Goal: Task Accomplishment & Management: Manage account settings

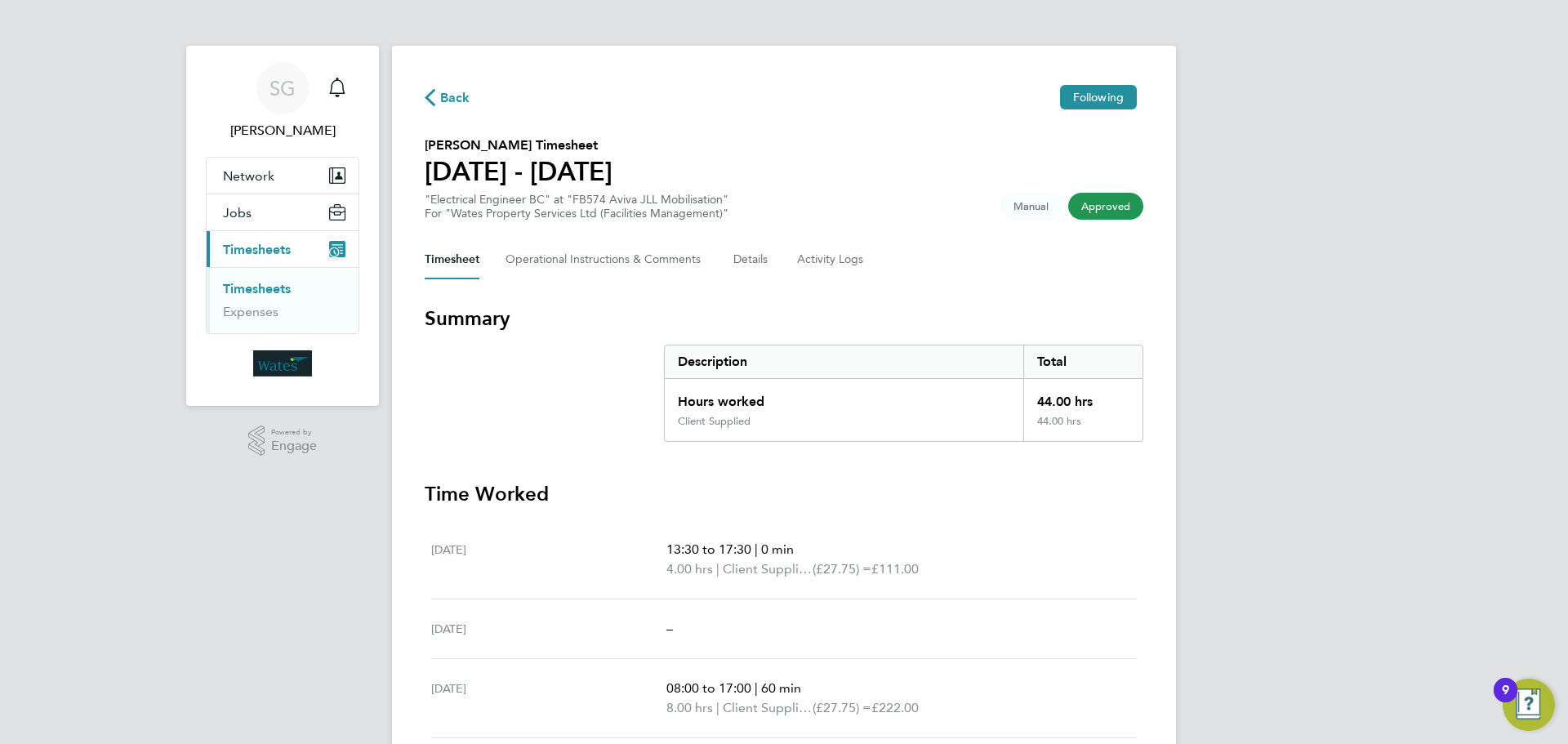
click at [263, 289] on link "Timesheets" at bounding box center [256, 288] width 67 height 15
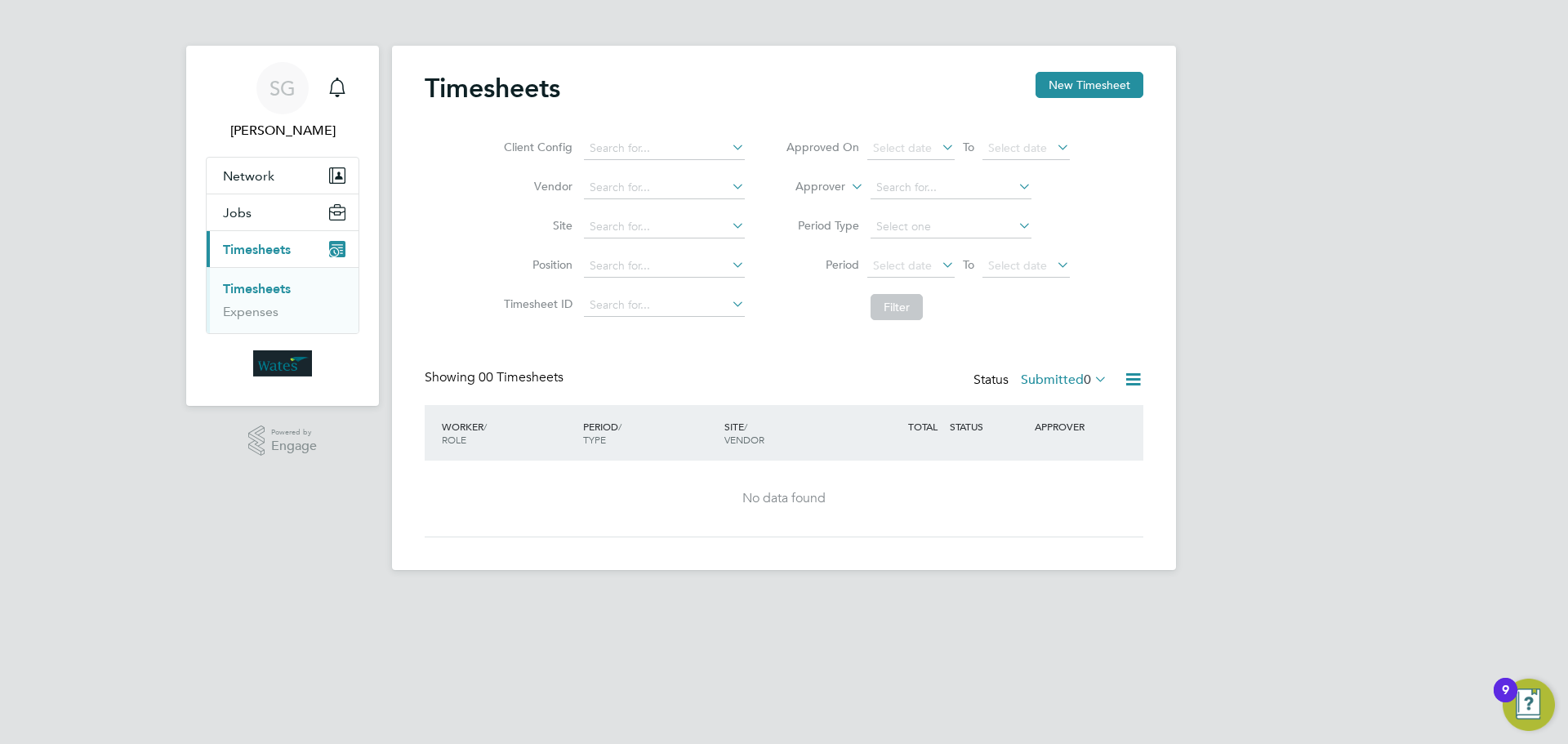
click at [254, 248] on span "Timesheets" at bounding box center [256, 249] width 67 height 15
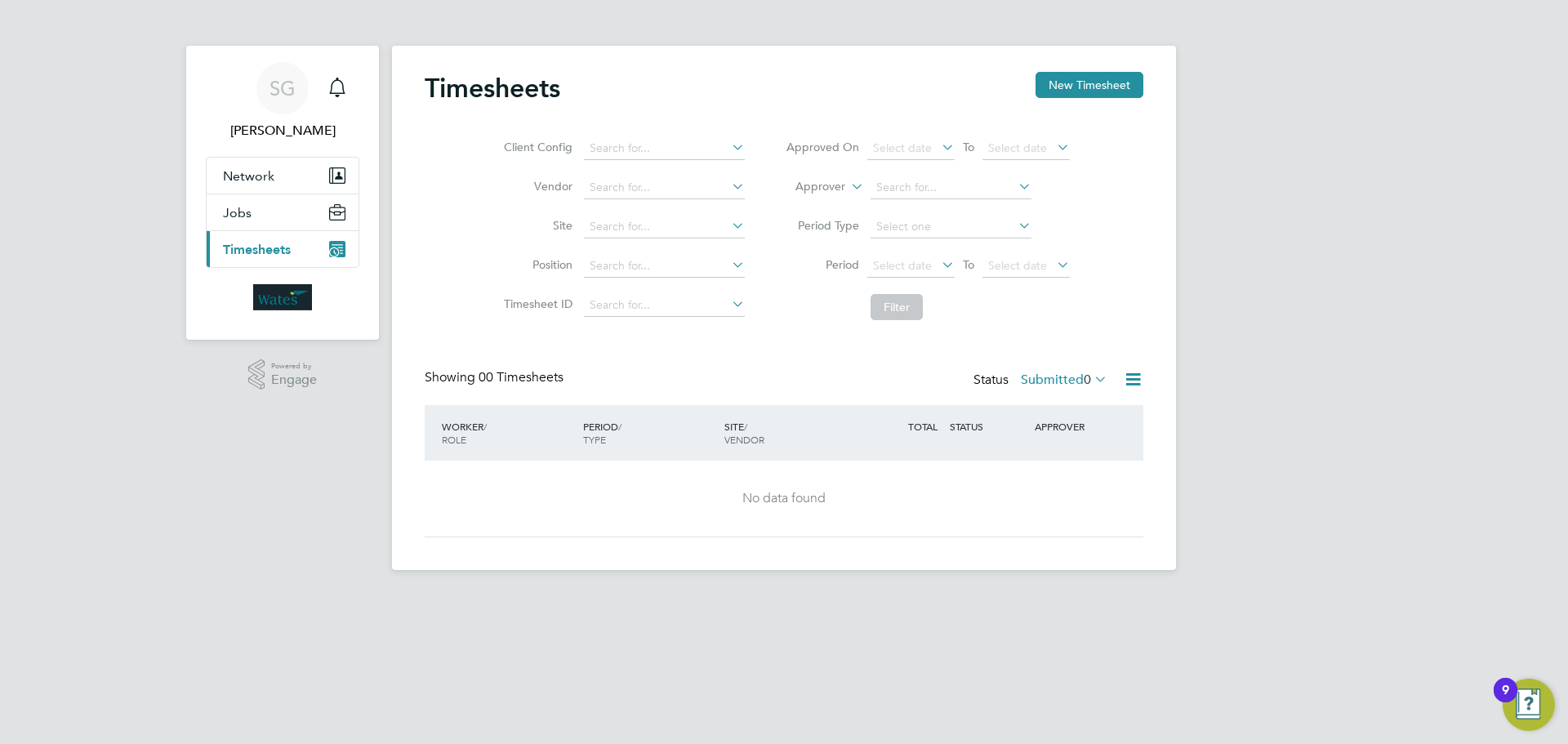
click at [239, 249] on span "Timesheets" at bounding box center [256, 249] width 67 height 15
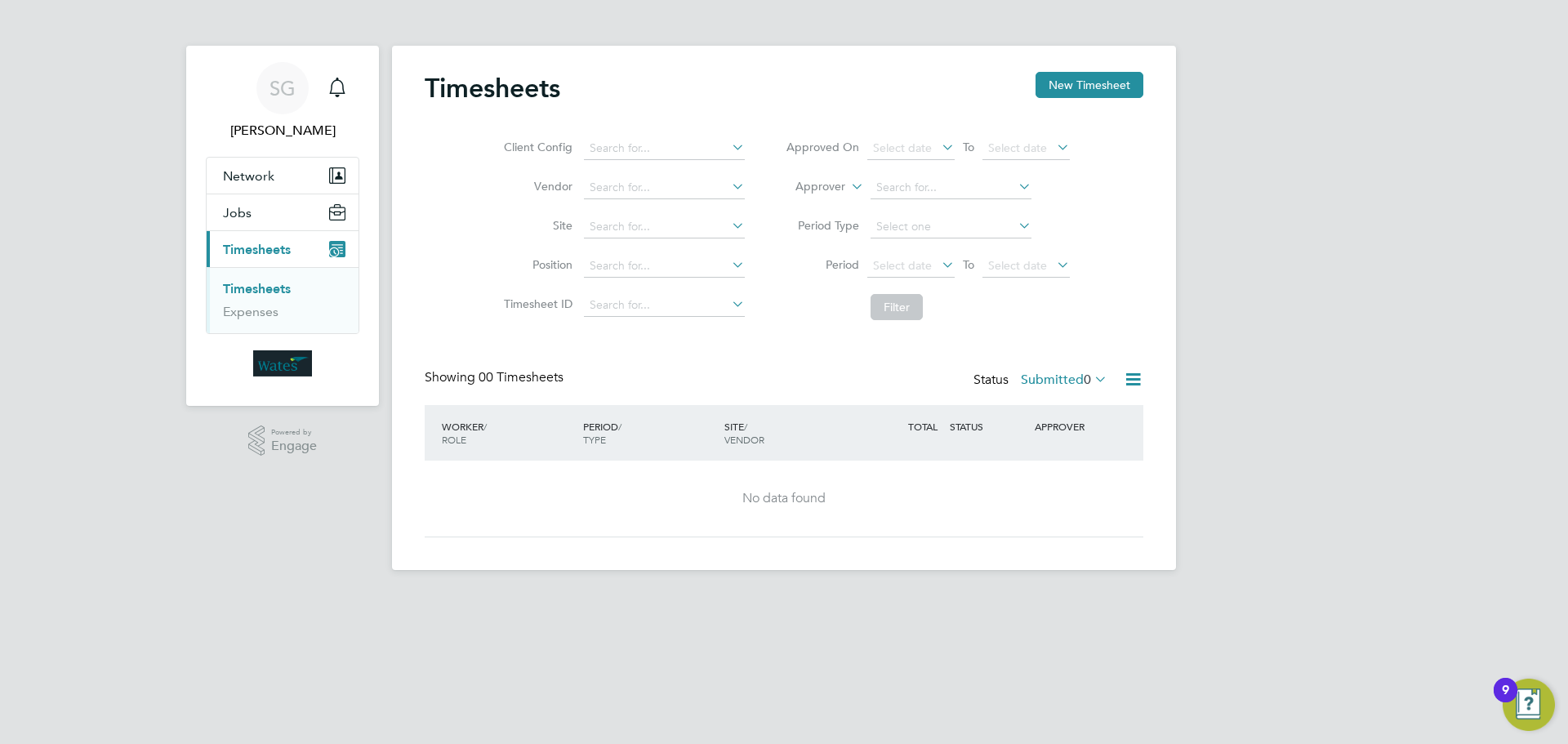
click at [1514, 687] on div "9" at bounding box center [1505, 690] width 24 height 25
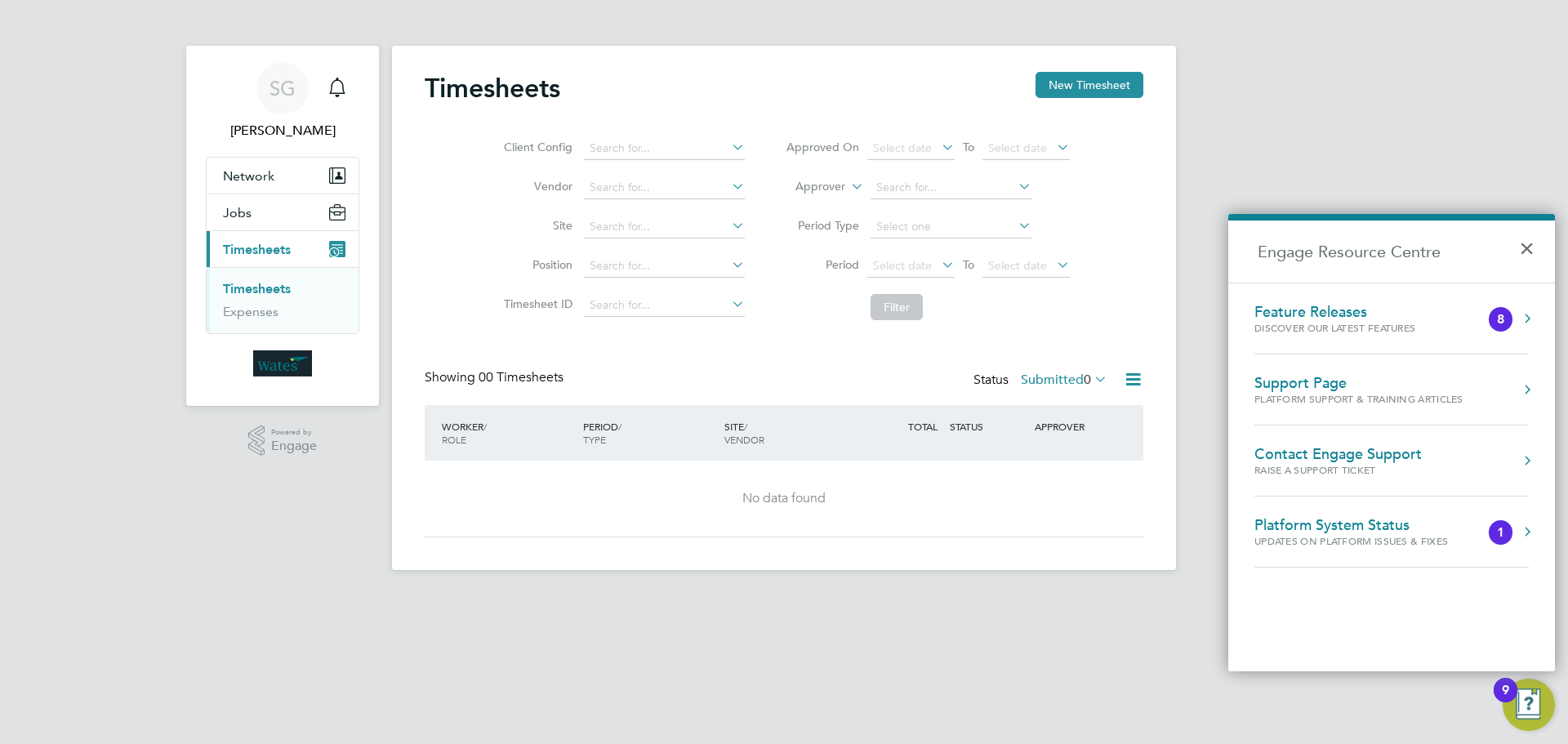
click at [82, 201] on div "SG Svetlin Grigorov Notifications Applications: Network Sites Jobs Placements C…" at bounding box center [784, 298] width 1568 height 596
click at [861, 355] on div "Timesheets New Timesheet Client Config Vendor Site Position Timesheet ID Approv…" at bounding box center [784, 304] width 718 height 466
click at [274, 361] on img "Main navigation" at bounding box center [282, 363] width 59 height 26
click at [276, 253] on span "Timesheets" at bounding box center [256, 249] width 67 height 15
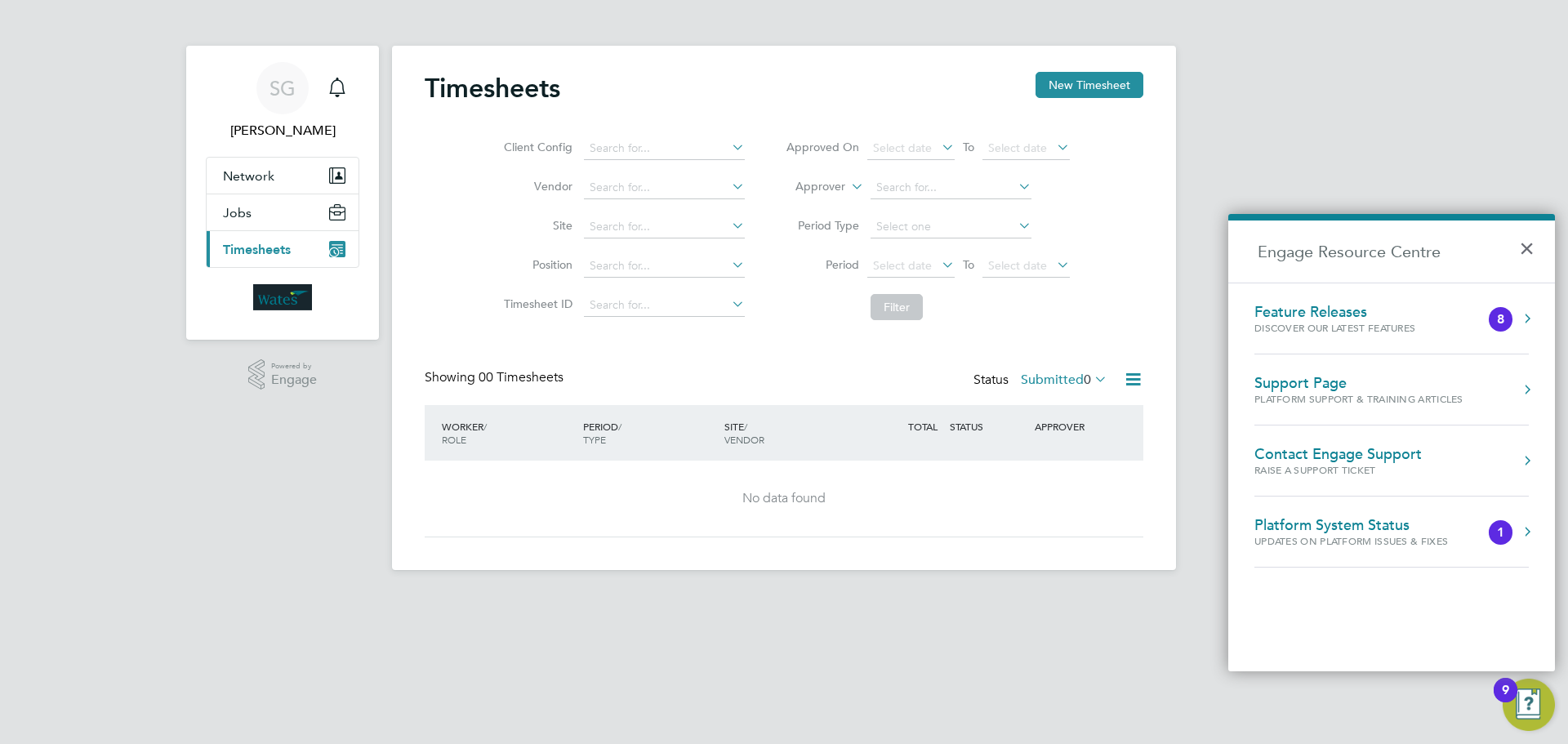
click at [276, 253] on span "Timesheets" at bounding box center [256, 249] width 67 height 15
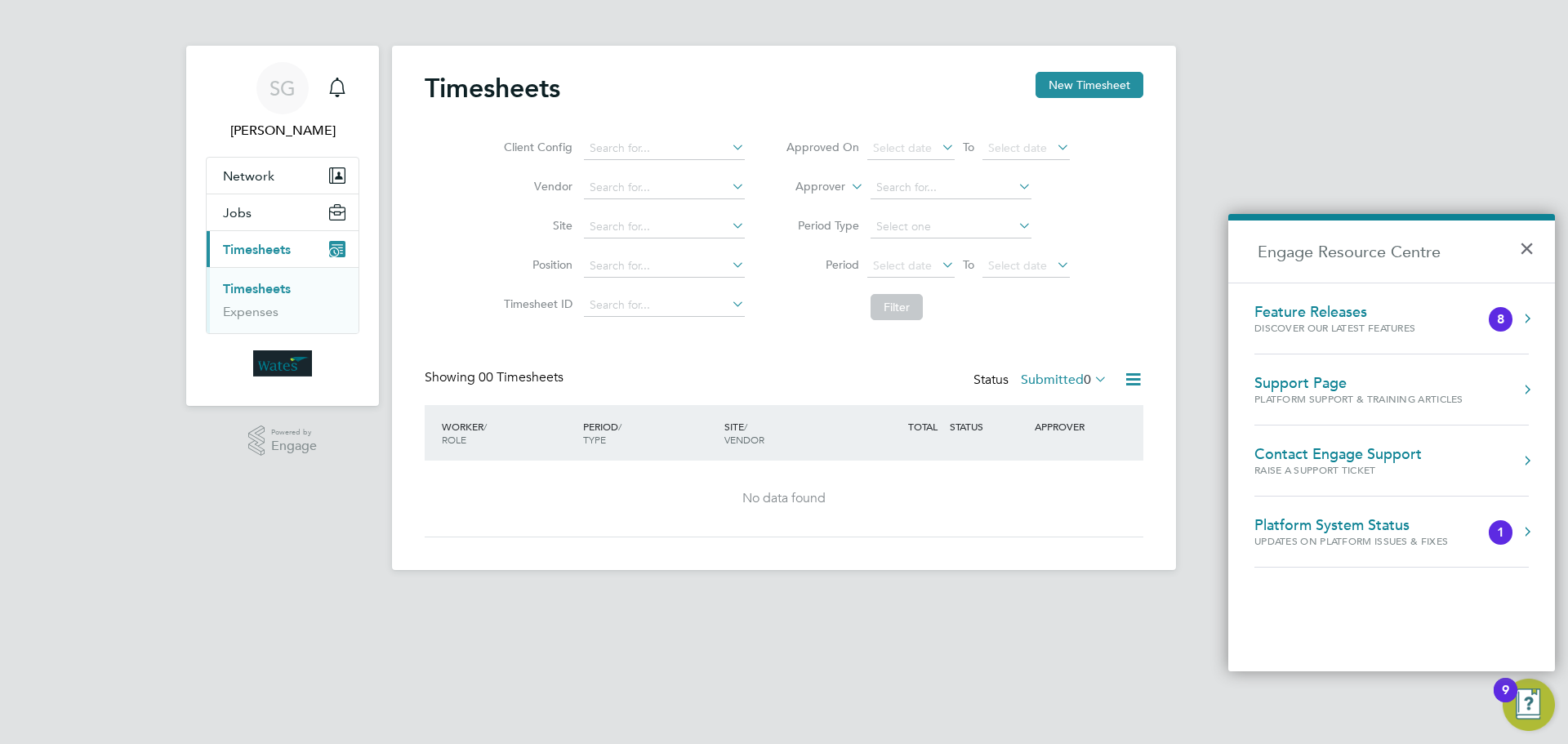
click at [255, 293] on link "Timesheets" at bounding box center [256, 288] width 67 height 15
click at [1532, 248] on button "×" at bounding box center [1531, 243] width 24 height 36
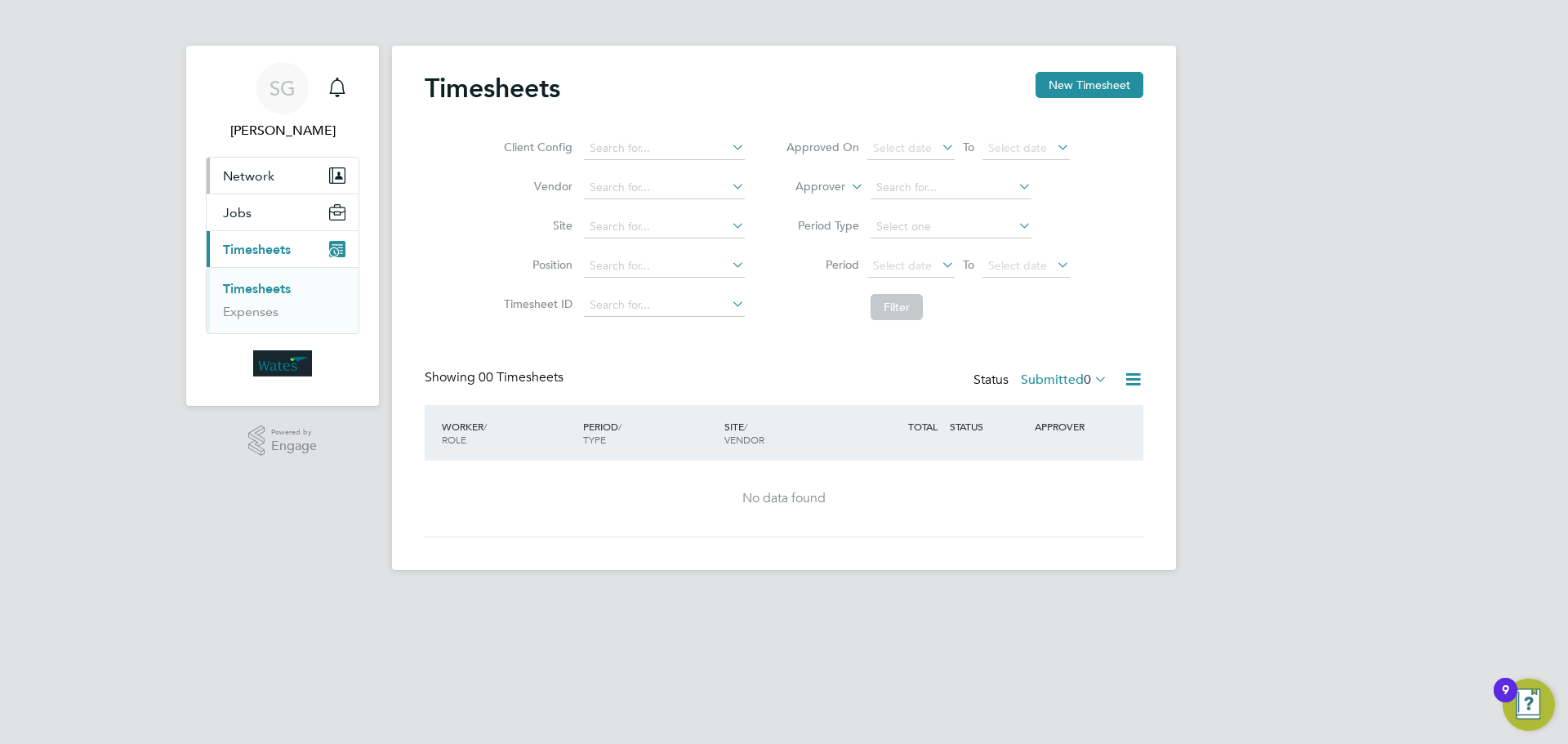
click at [296, 174] on button "Network" at bounding box center [282, 176] width 152 height 36
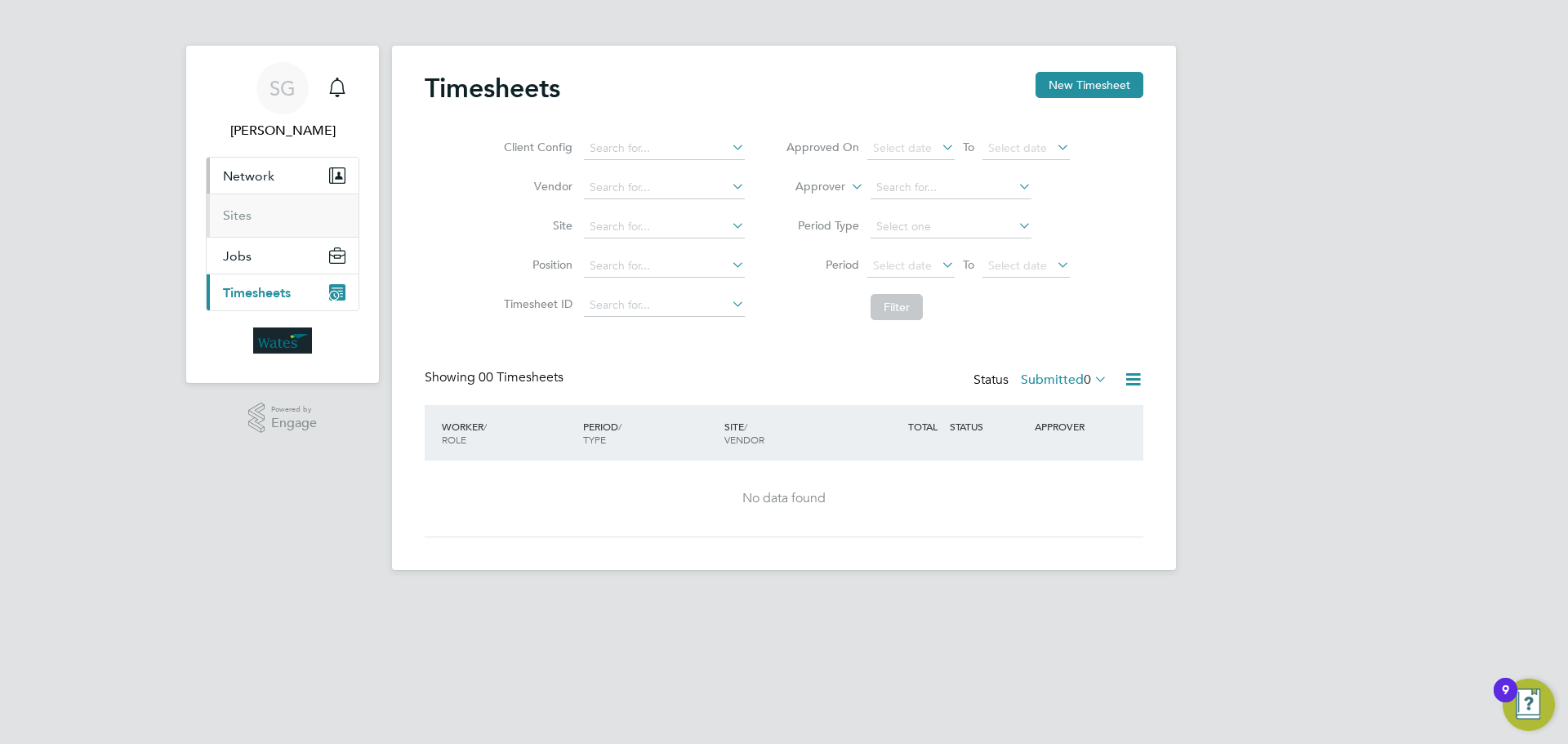
click at [296, 174] on button "Network" at bounding box center [282, 176] width 152 height 36
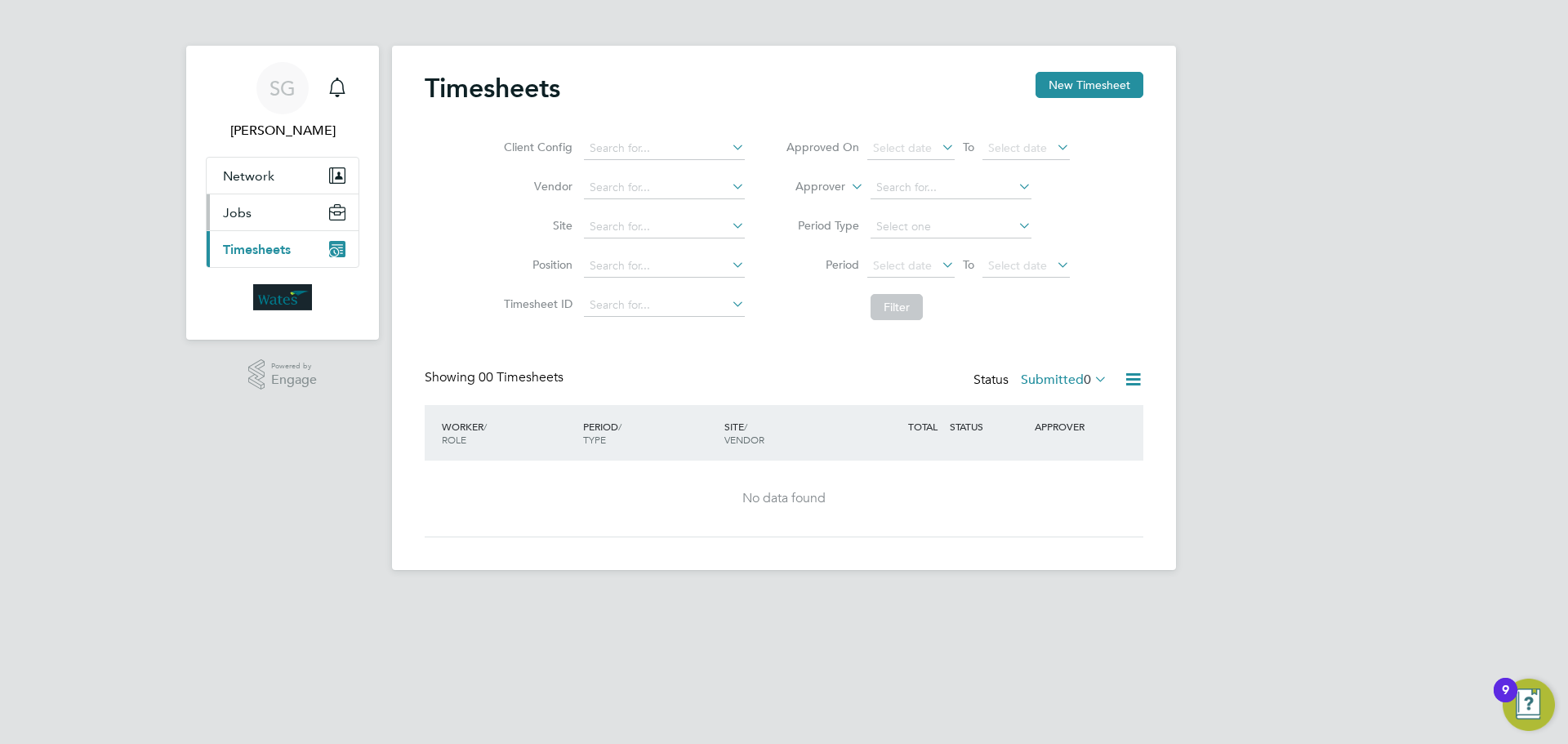
click at [278, 213] on button "Jobs" at bounding box center [282, 212] width 152 height 36
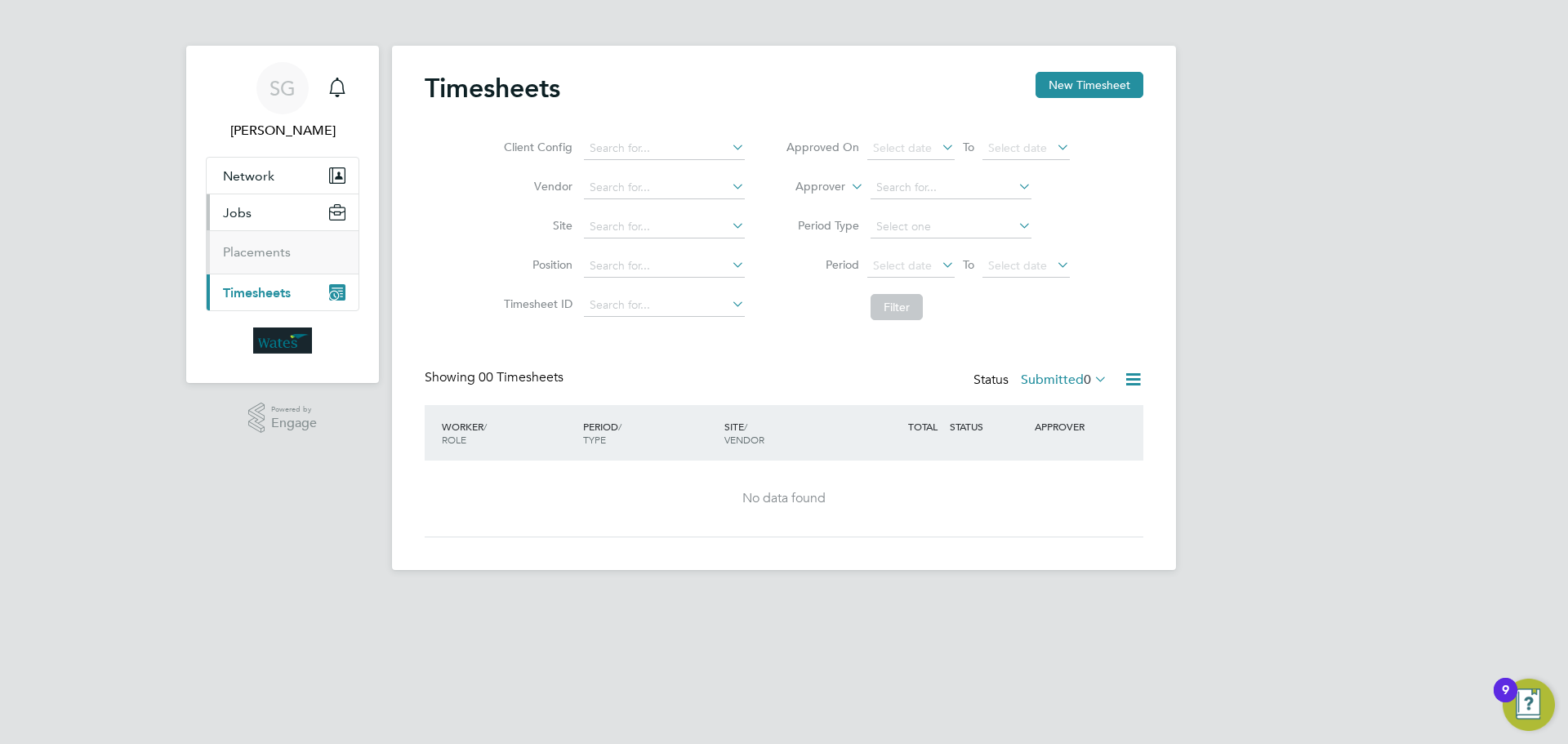
click at [260, 299] on span "Timesheets" at bounding box center [256, 292] width 67 height 15
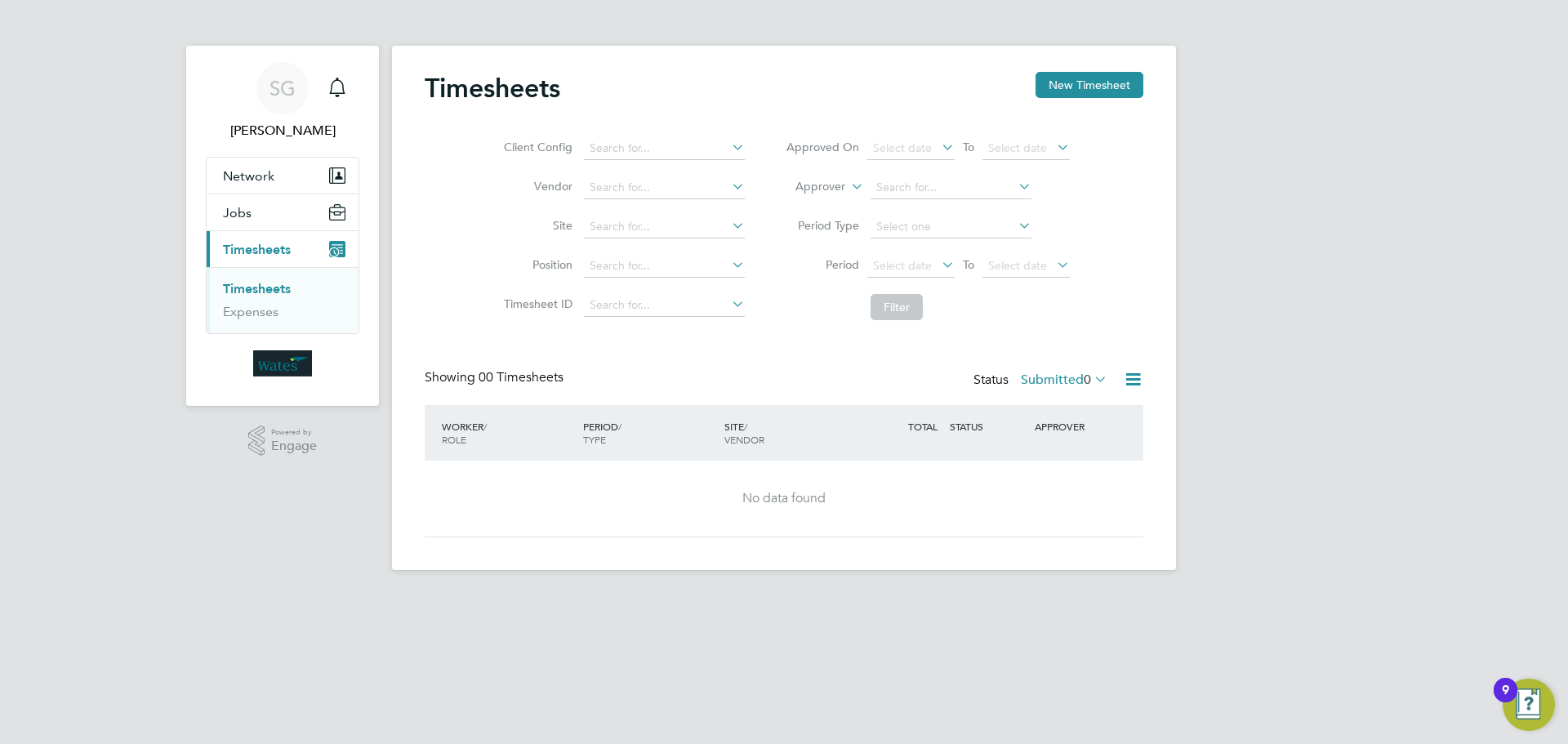
click at [286, 366] on img "Main navigation" at bounding box center [282, 363] width 59 height 26
click at [288, 444] on span "Engage" at bounding box center [294, 446] width 46 height 14
click at [297, 189] on button "Network" at bounding box center [282, 176] width 152 height 36
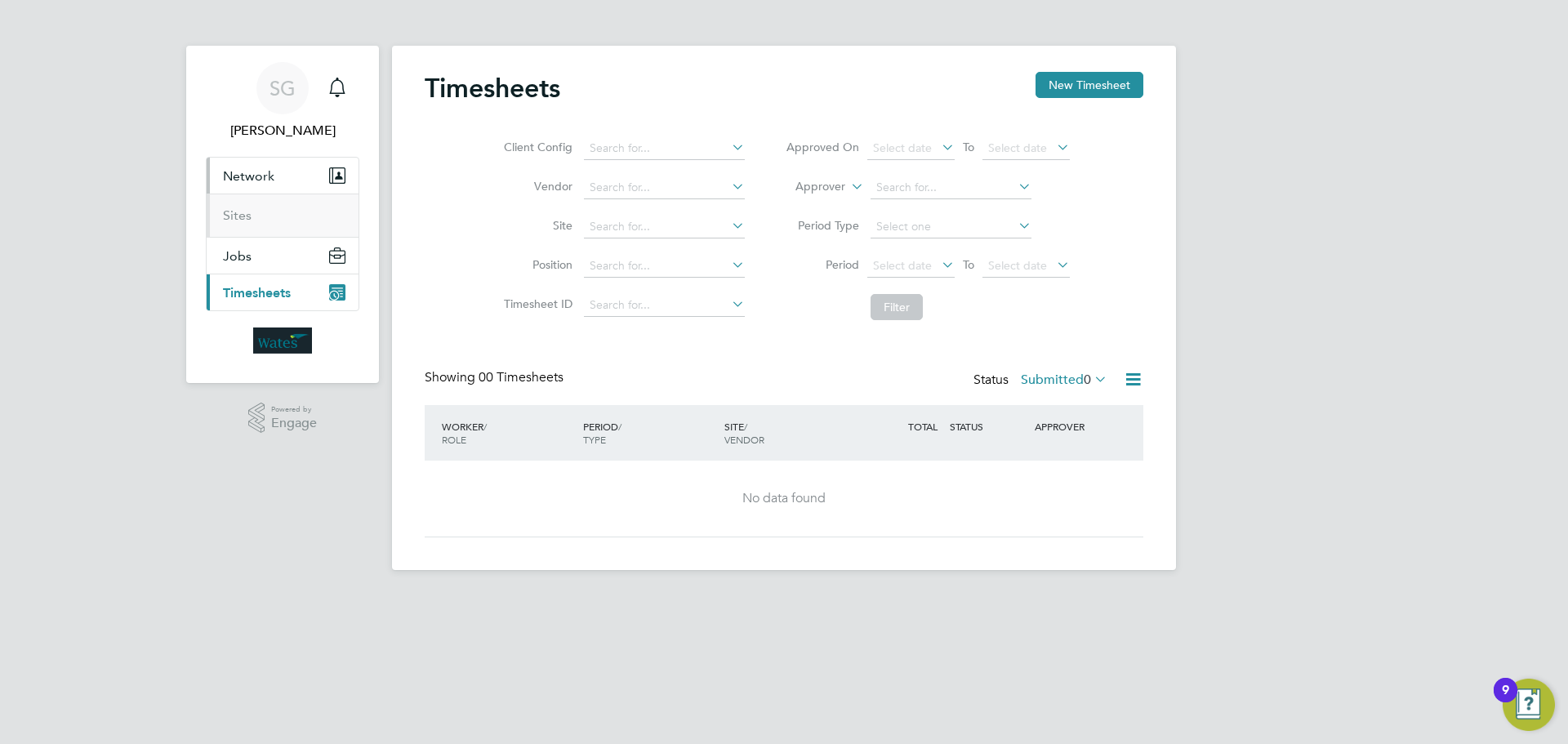
click at [296, 208] on li "Sites" at bounding box center [284, 215] width 122 height 16
click at [274, 266] on button "Jobs" at bounding box center [282, 255] width 152 height 36
click at [263, 298] on span "Timesheets" at bounding box center [256, 292] width 67 height 15
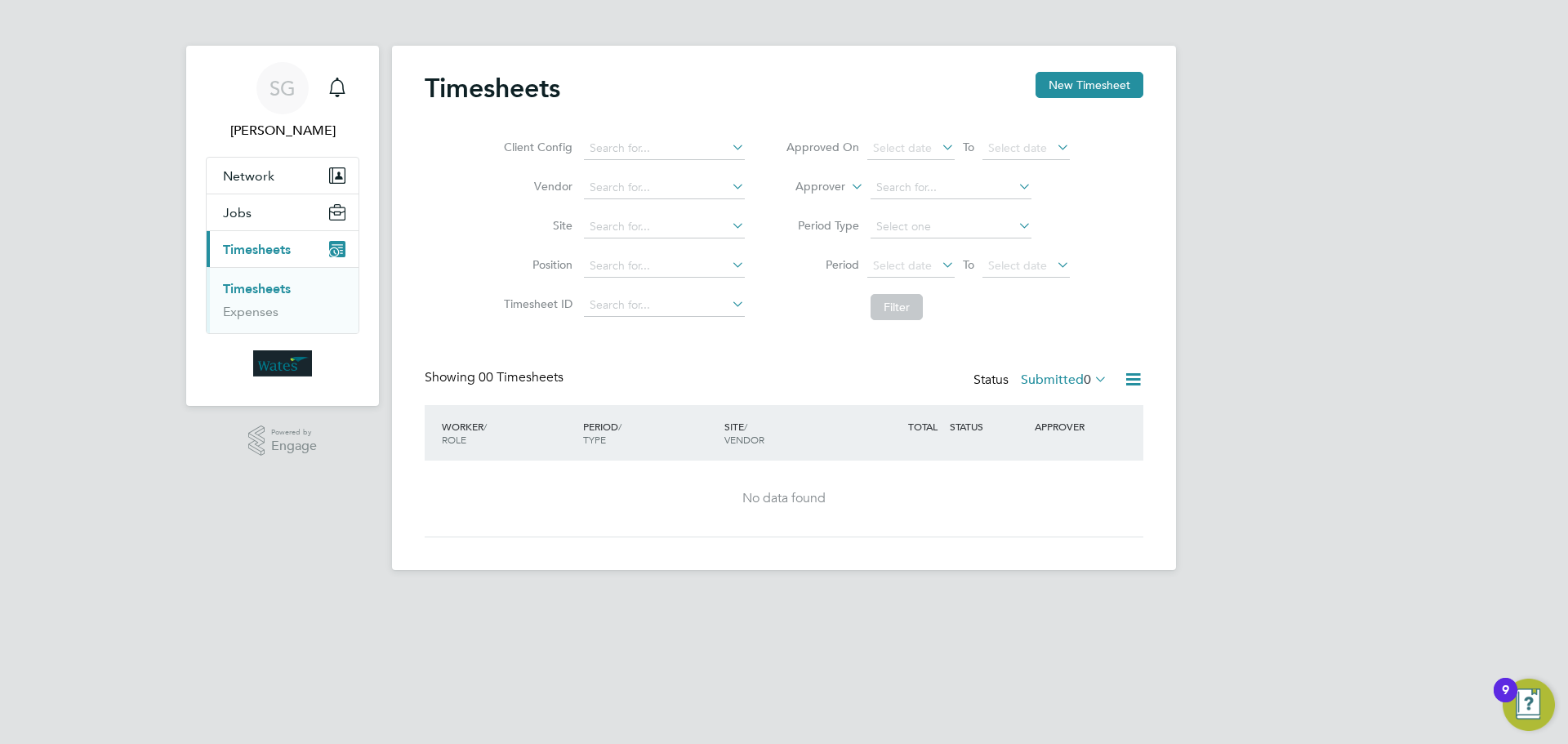
click at [267, 290] on link "Timesheets" at bounding box center [256, 288] width 67 height 15
click at [728, 149] on icon at bounding box center [728, 147] width 0 height 23
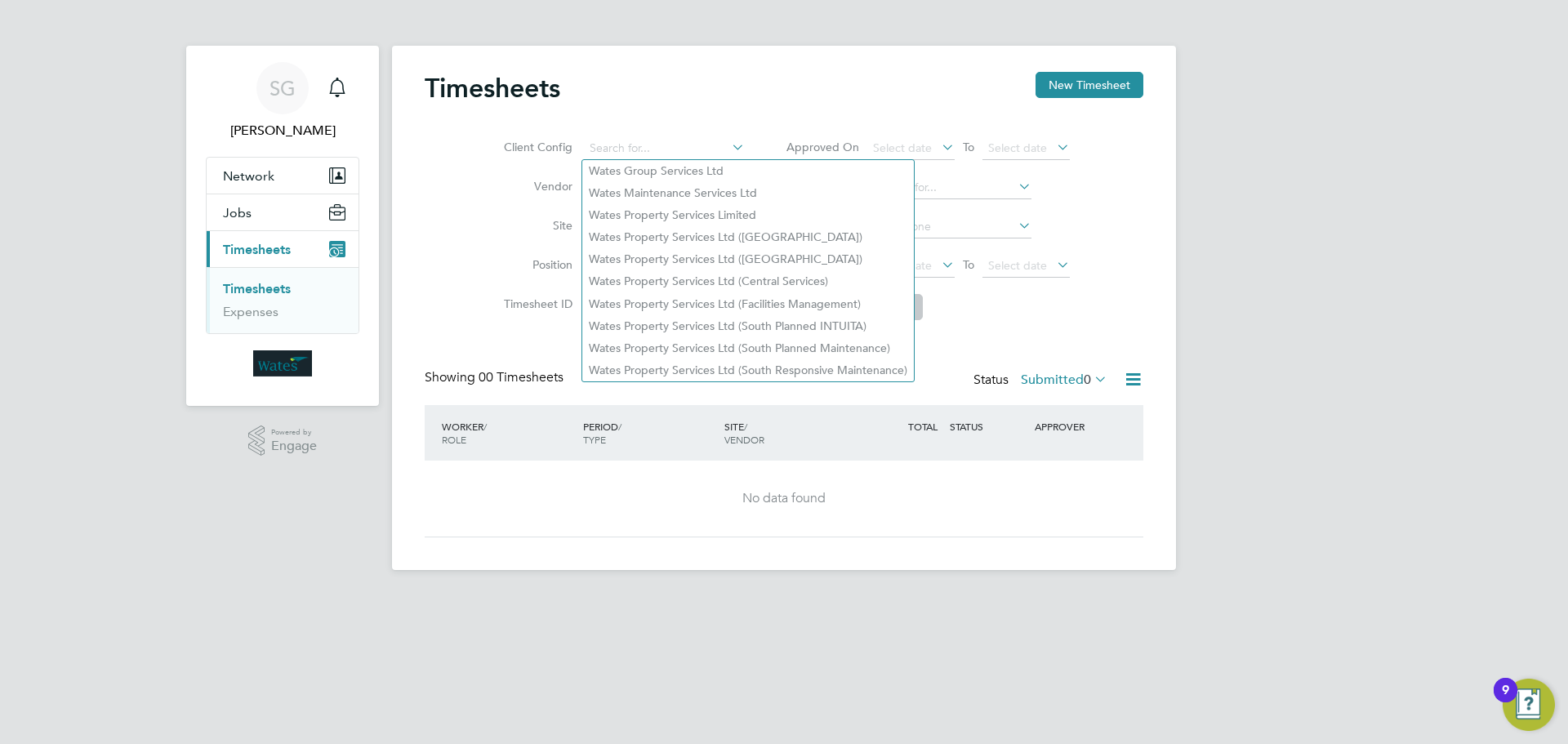
click at [702, 125] on div "Client Config Vendor Site Position Timesheet ID Approved On Select date To Sele…" at bounding box center [784, 224] width 718 height 208
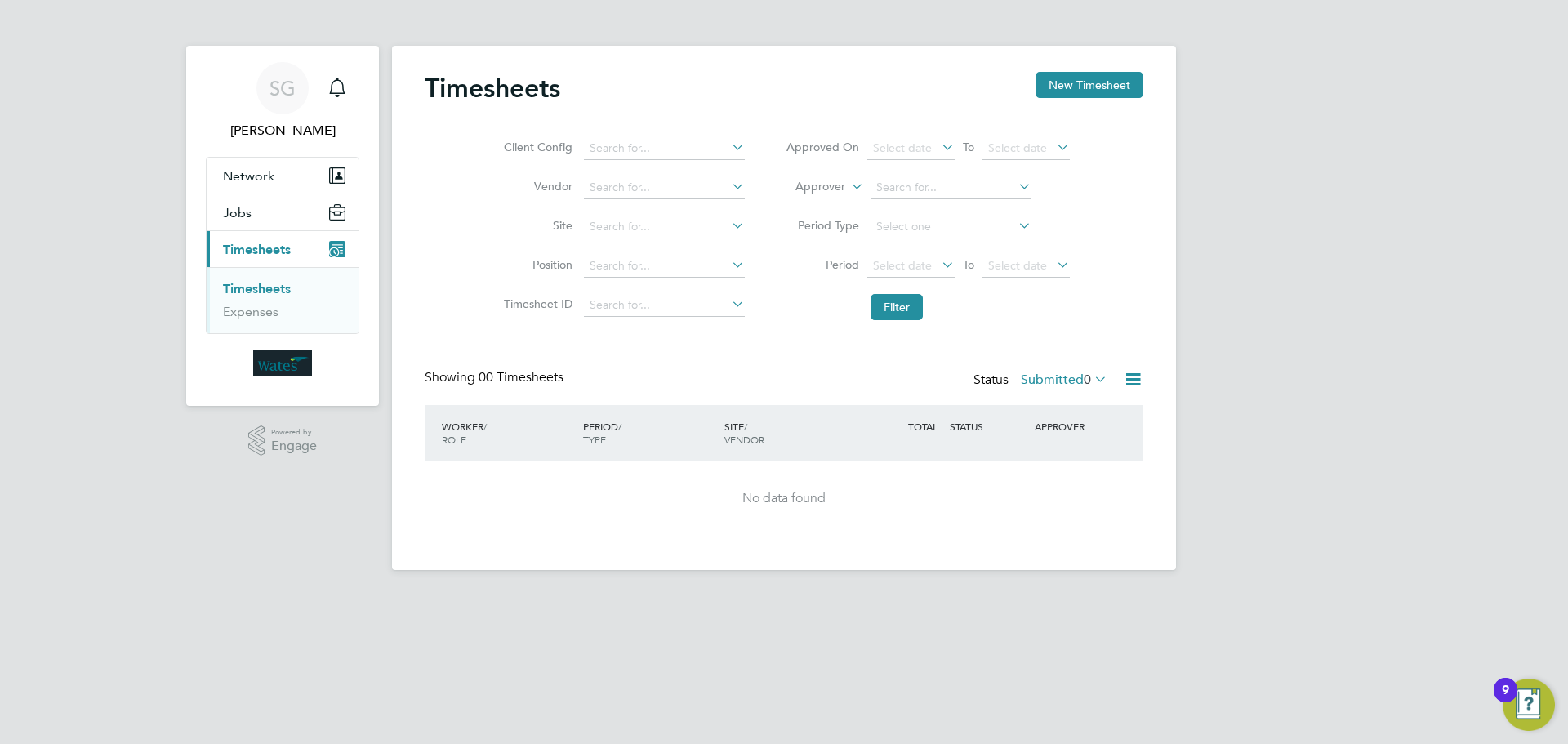
click at [270, 303] on li "Timesheets" at bounding box center [284, 293] width 122 height 23
click at [243, 283] on link "Timesheets" at bounding box center [256, 288] width 67 height 15
click at [255, 317] on link "Expenses" at bounding box center [250, 311] width 56 height 15
click at [1091, 377] on icon at bounding box center [1091, 376] width 0 height 23
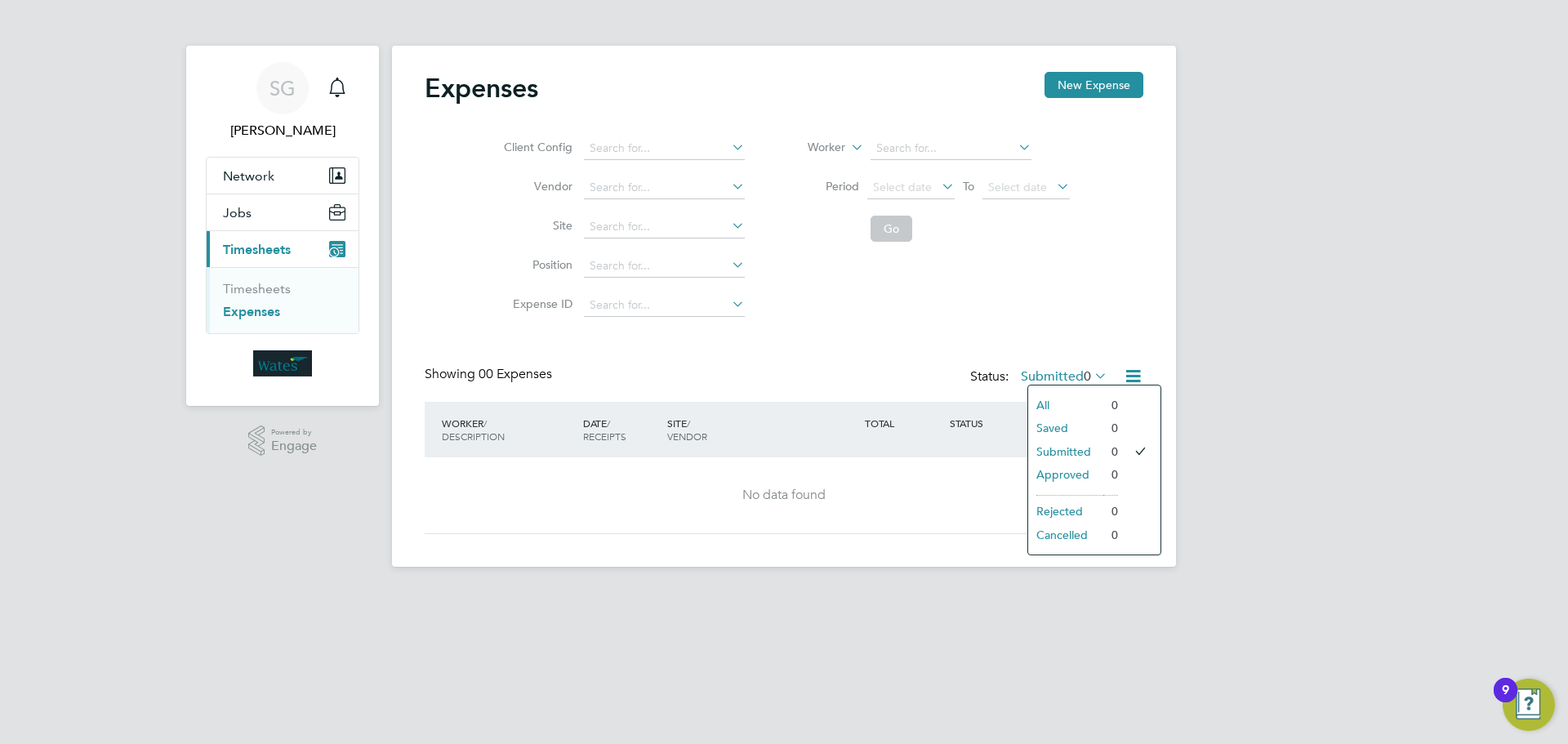
click at [1048, 405] on li "All" at bounding box center [1065, 405] width 75 height 23
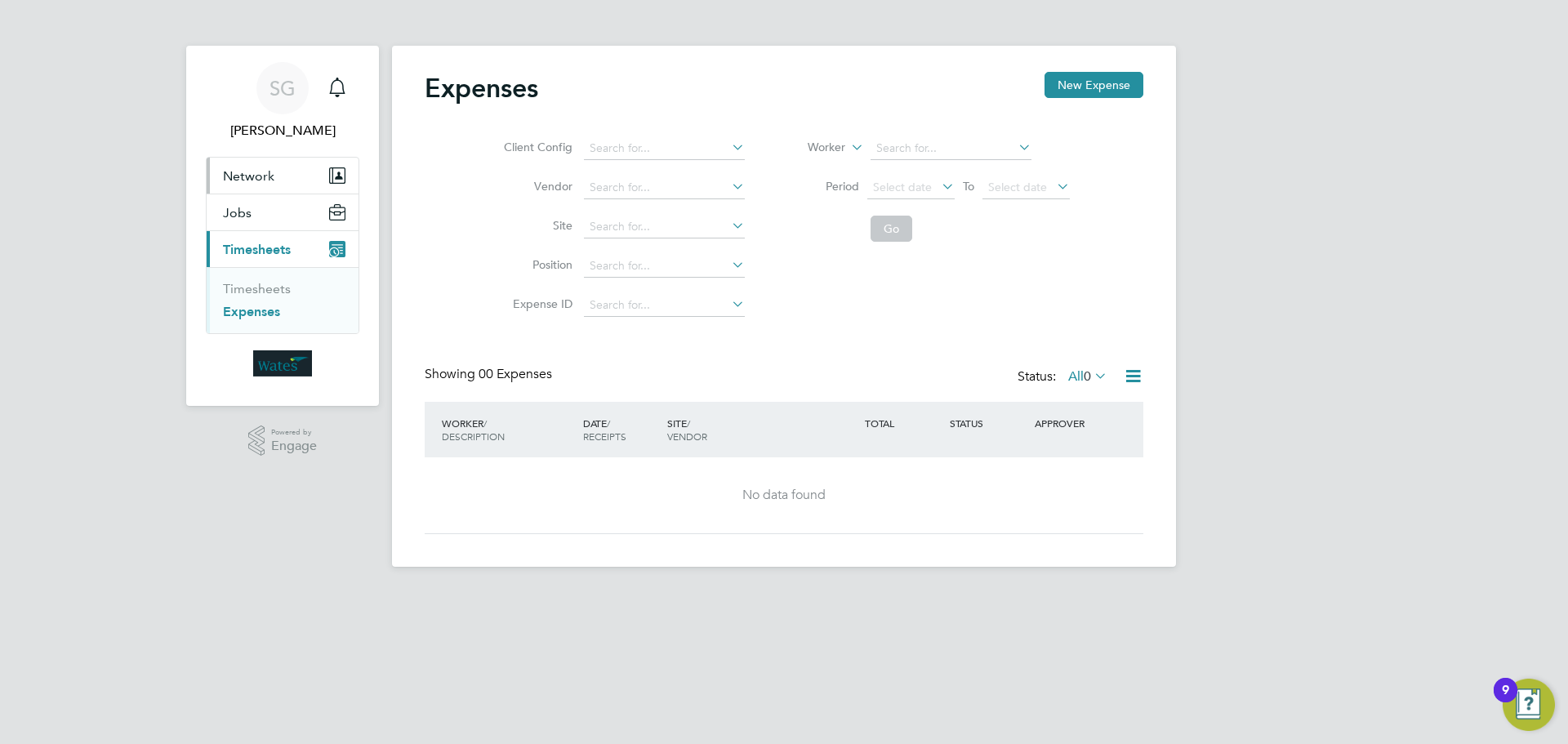
click at [241, 180] on span "Network" at bounding box center [248, 176] width 51 height 15
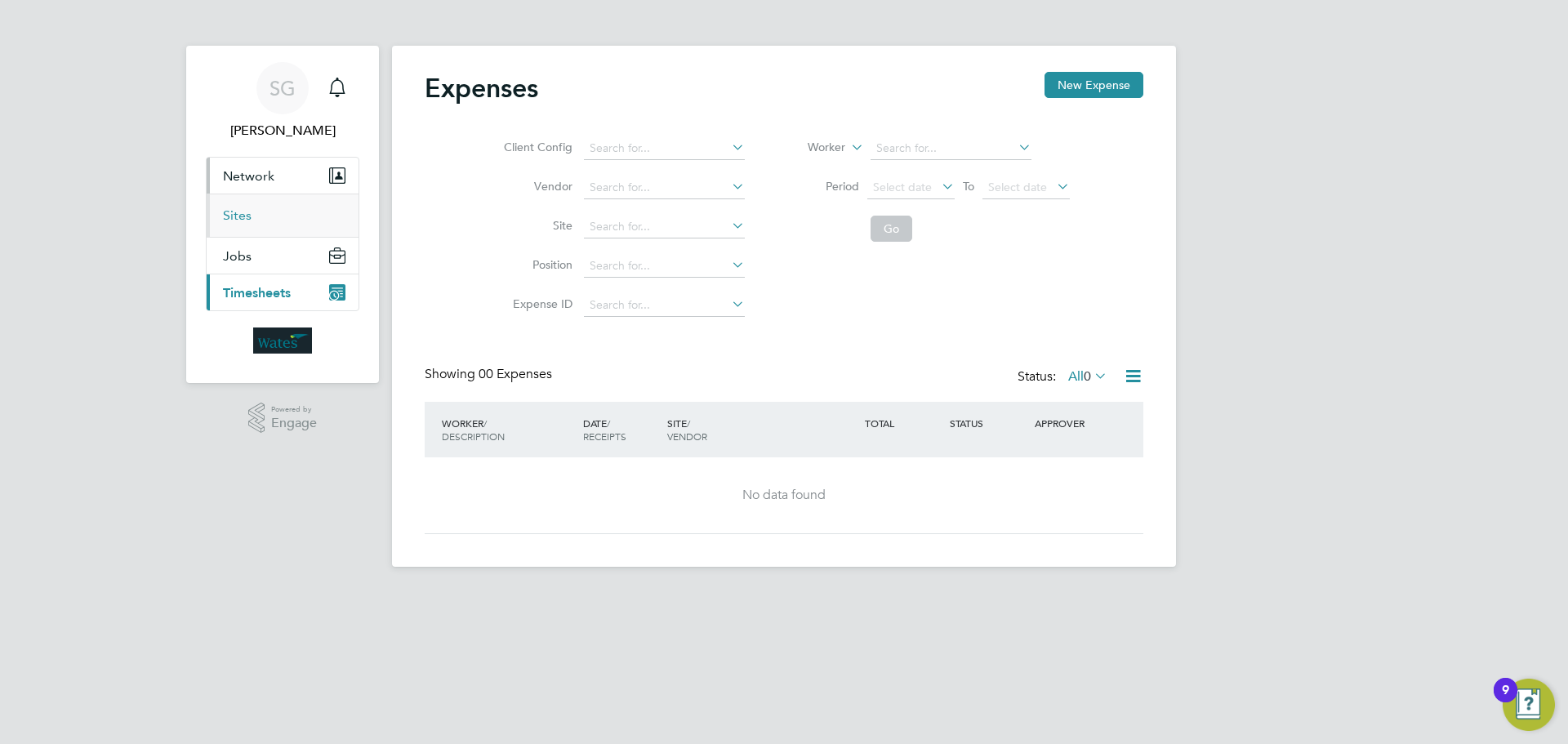
click at [238, 211] on link "Sites" at bounding box center [237, 215] width 28 height 15
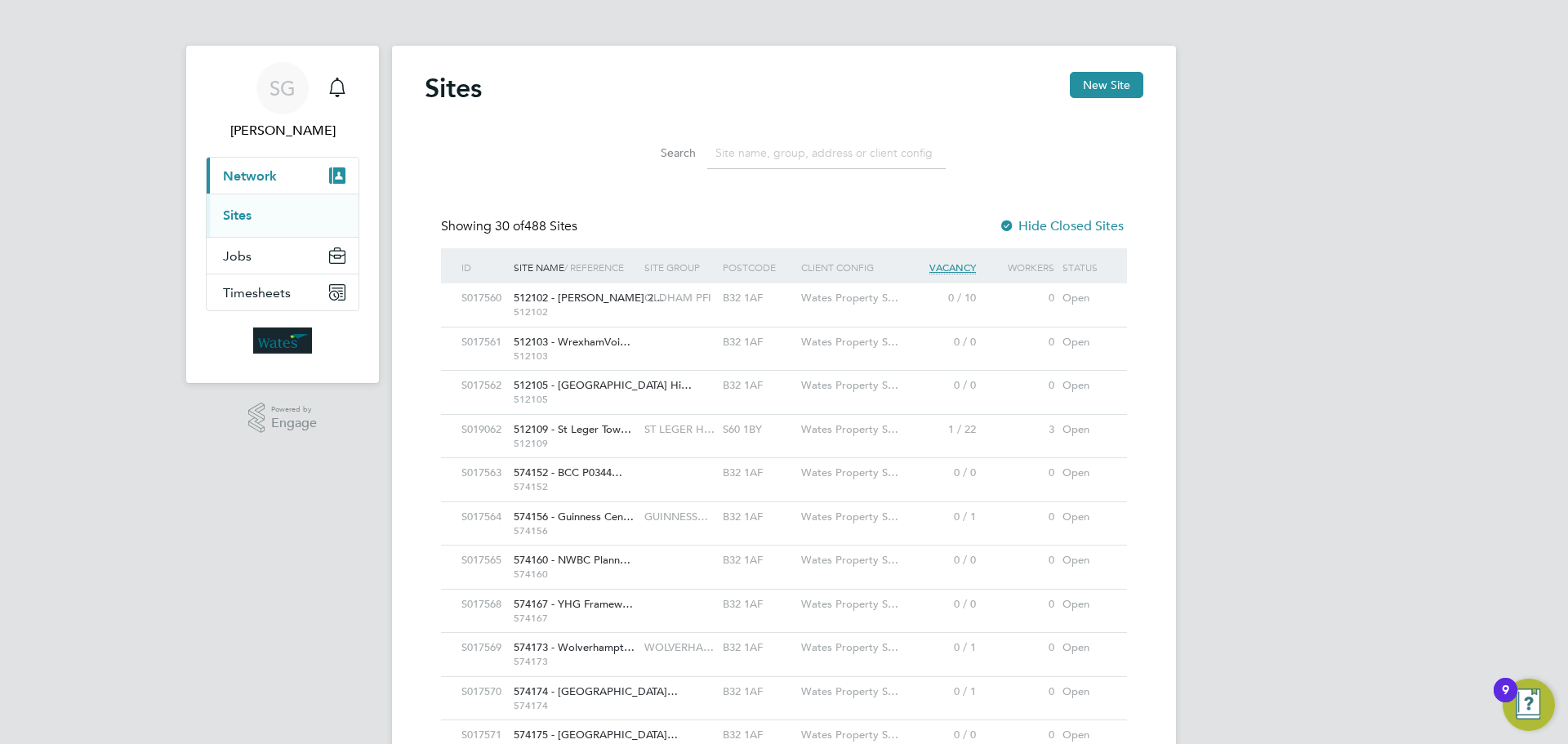
click at [796, 153] on input at bounding box center [826, 153] width 239 height 32
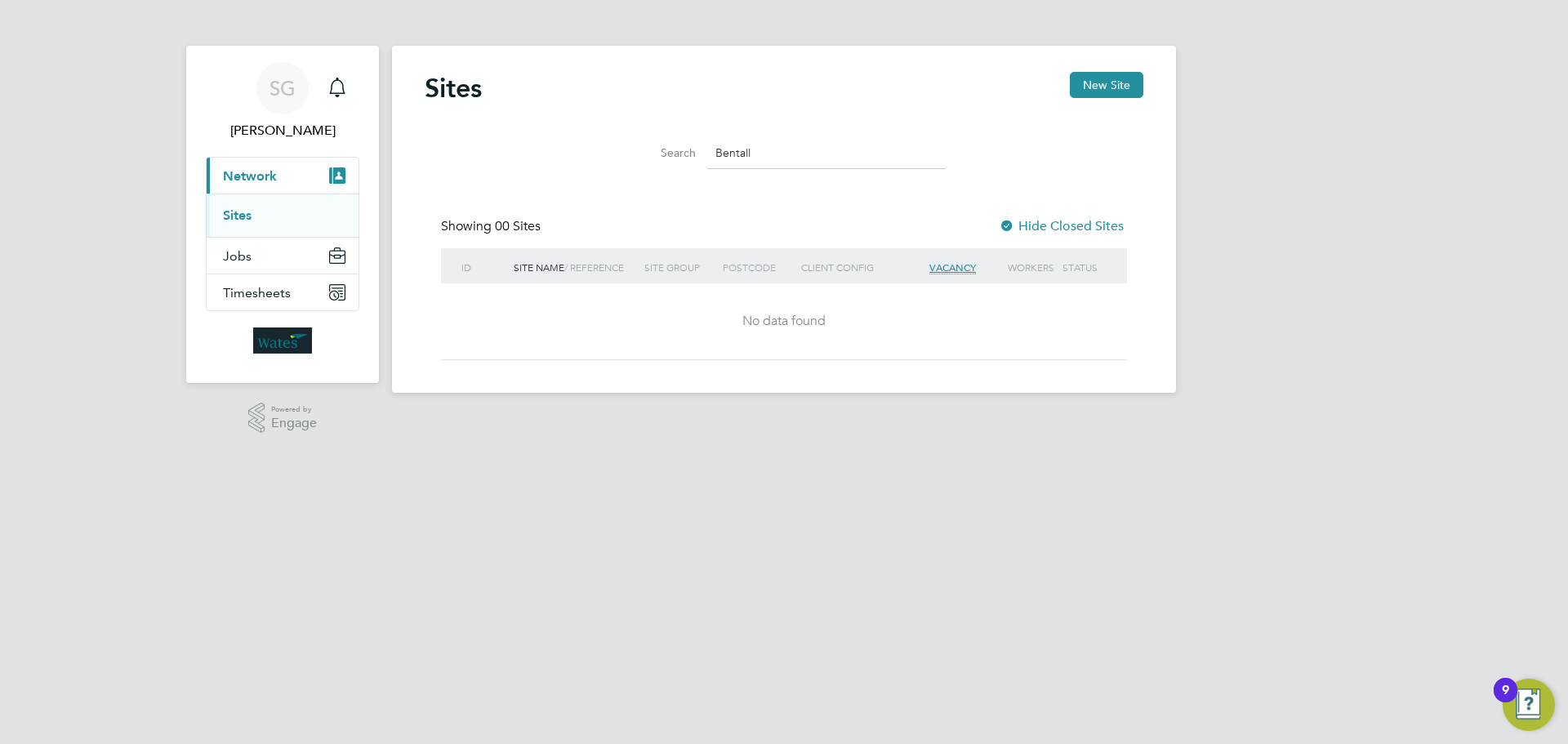
type input "Bentall"
click at [226, 215] on link "Sites" at bounding box center [237, 215] width 28 height 15
click at [241, 259] on span "Jobs" at bounding box center [237, 255] width 28 height 15
click at [256, 304] on button "Timesheets" at bounding box center [282, 292] width 152 height 36
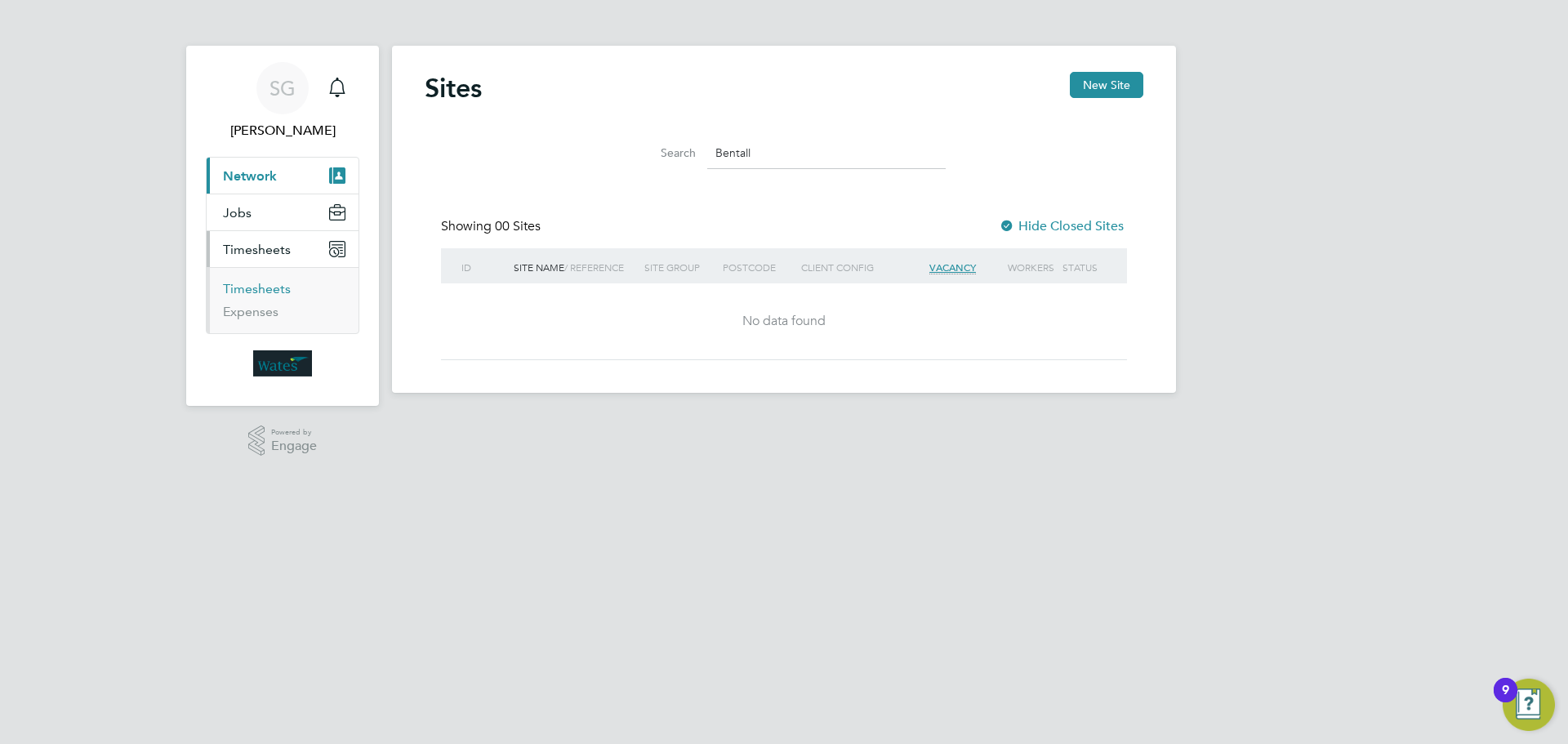
click at [245, 286] on link "Timesheets" at bounding box center [256, 288] width 67 height 15
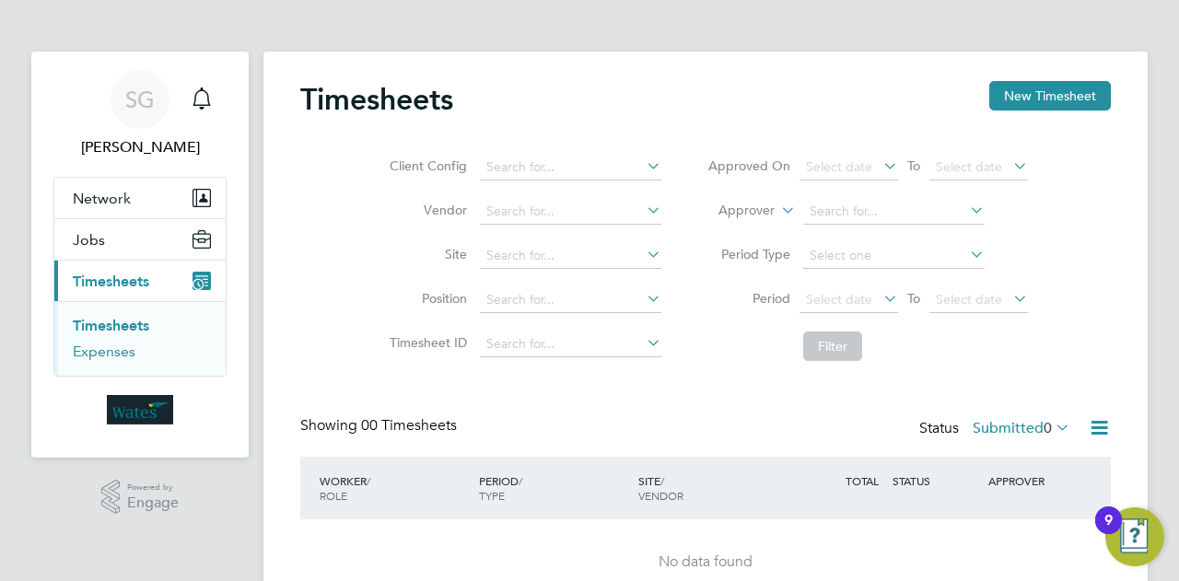
click at [99, 349] on link "Expenses" at bounding box center [104, 351] width 63 height 17
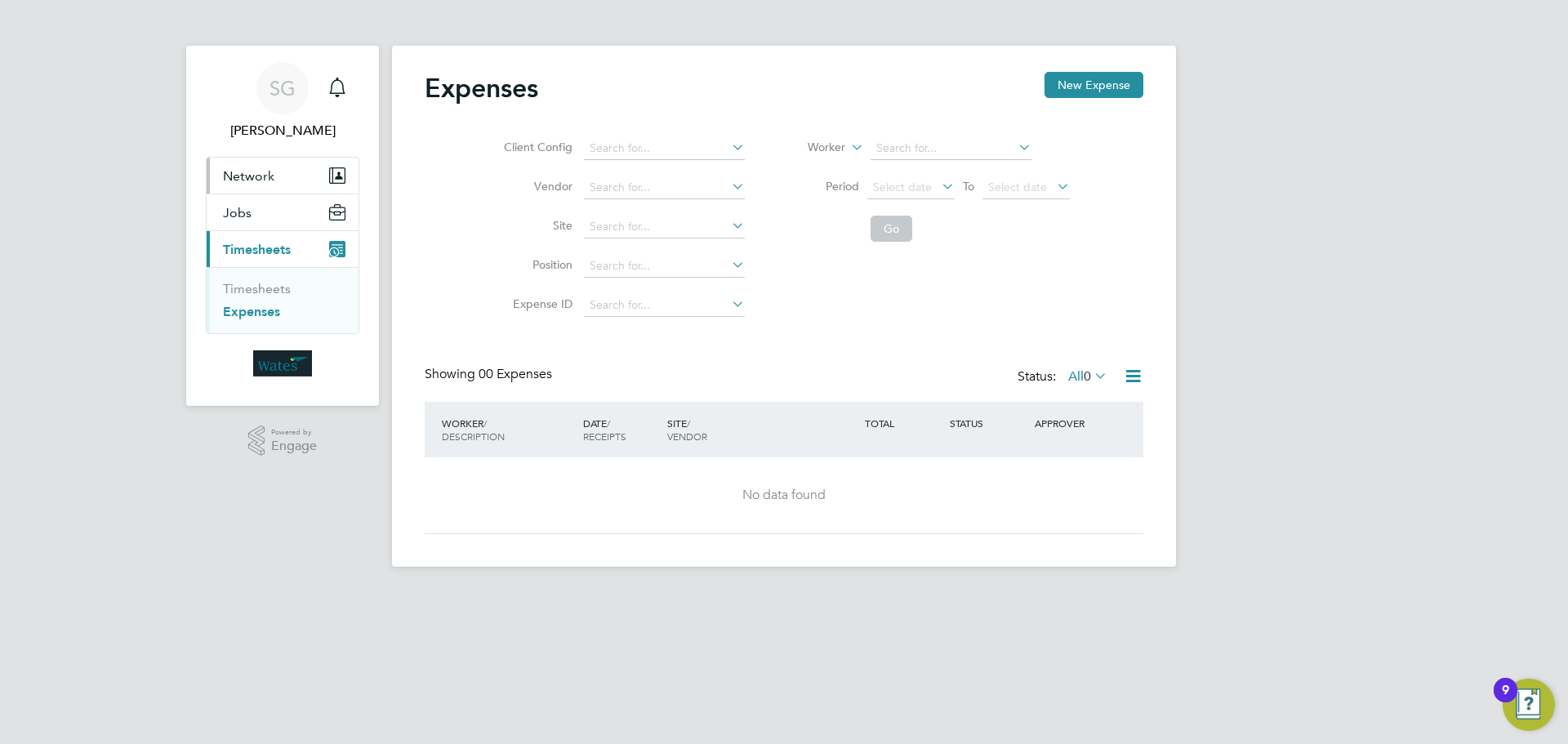
click at [234, 187] on button "Network" at bounding box center [282, 176] width 152 height 36
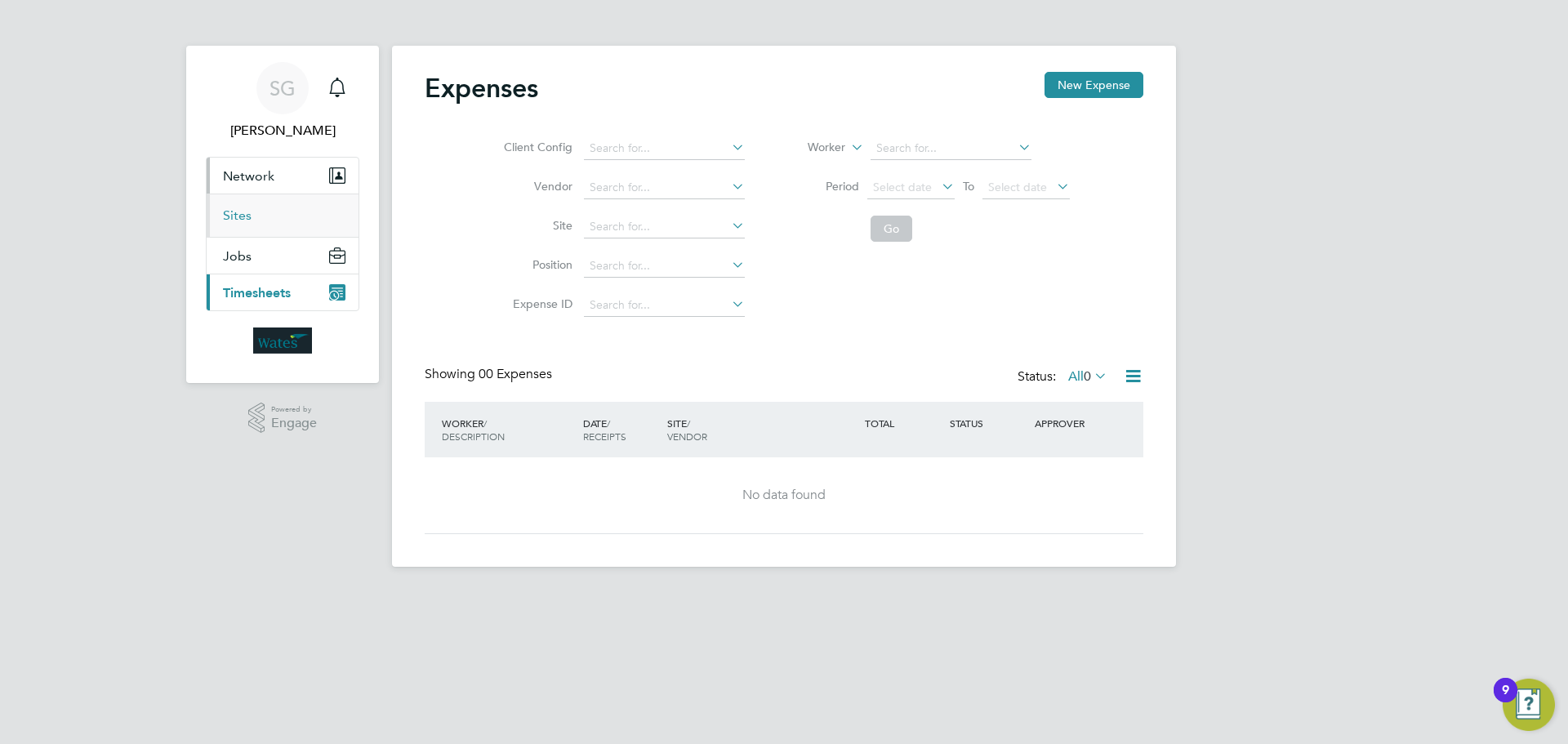
click at [232, 220] on link "Sites" at bounding box center [237, 215] width 28 height 15
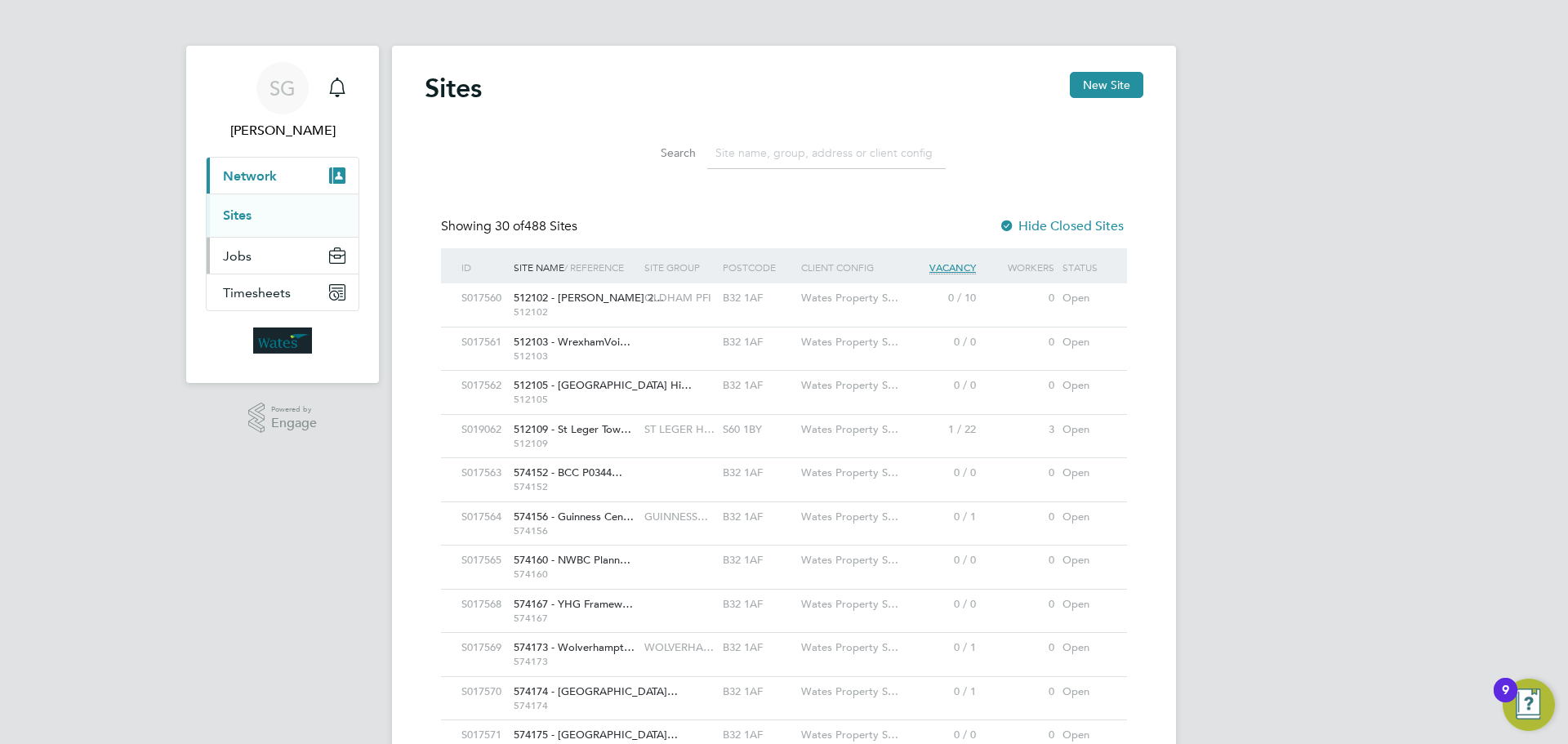
click at [242, 262] on span "Jobs" at bounding box center [237, 255] width 28 height 15
click at [252, 291] on span "Timesheets" at bounding box center [256, 292] width 67 height 15
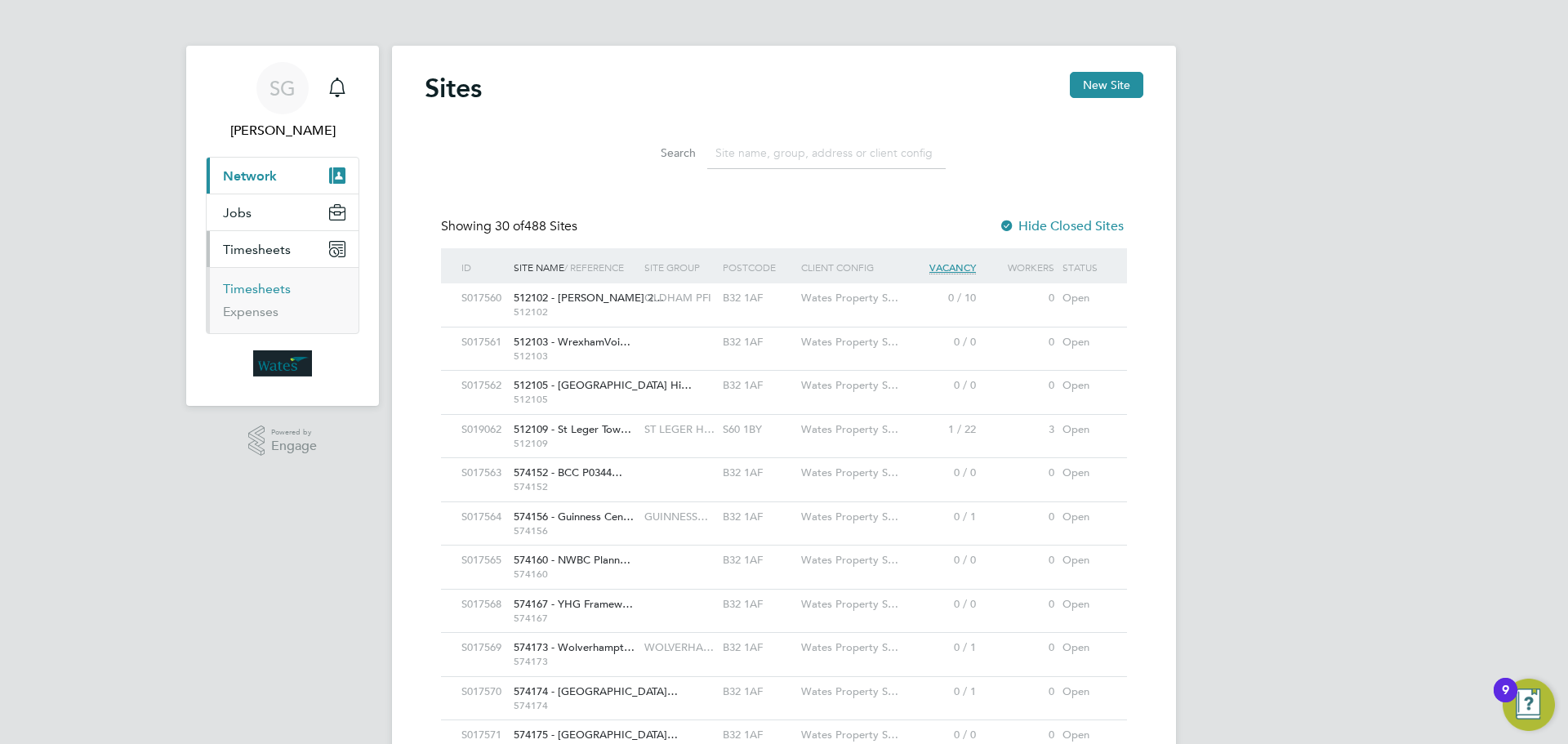
click at [256, 286] on link "Timesheets" at bounding box center [256, 288] width 67 height 15
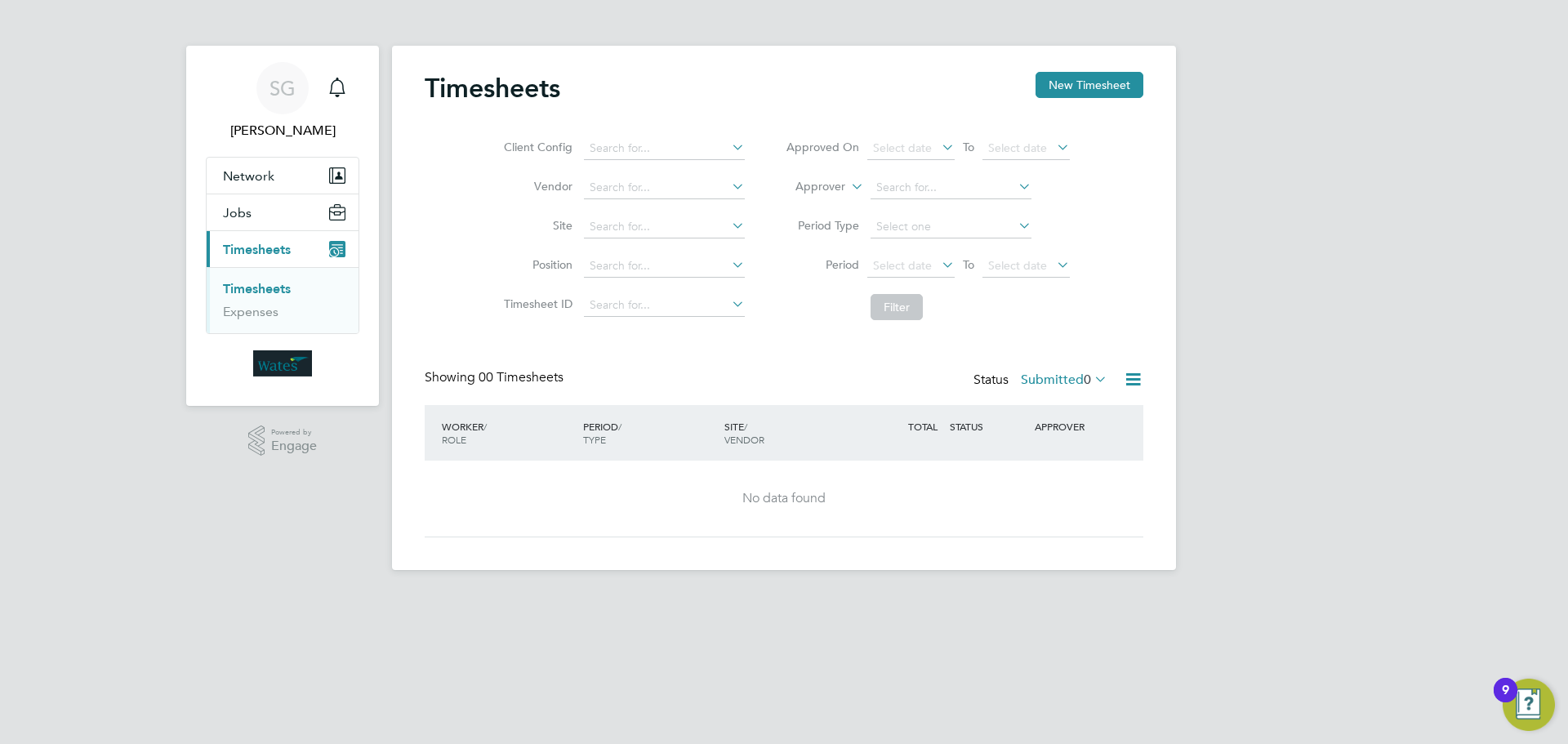
click at [1091, 384] on icon at bounding box center [1091, 379] width 0 height 23
click at [1065, 458] on li "Submitted" at bounding box center [1065, 455] width 75 height 23
click at [1128, 383] on icon at bounding box center [1133, 379] width 20 height 20
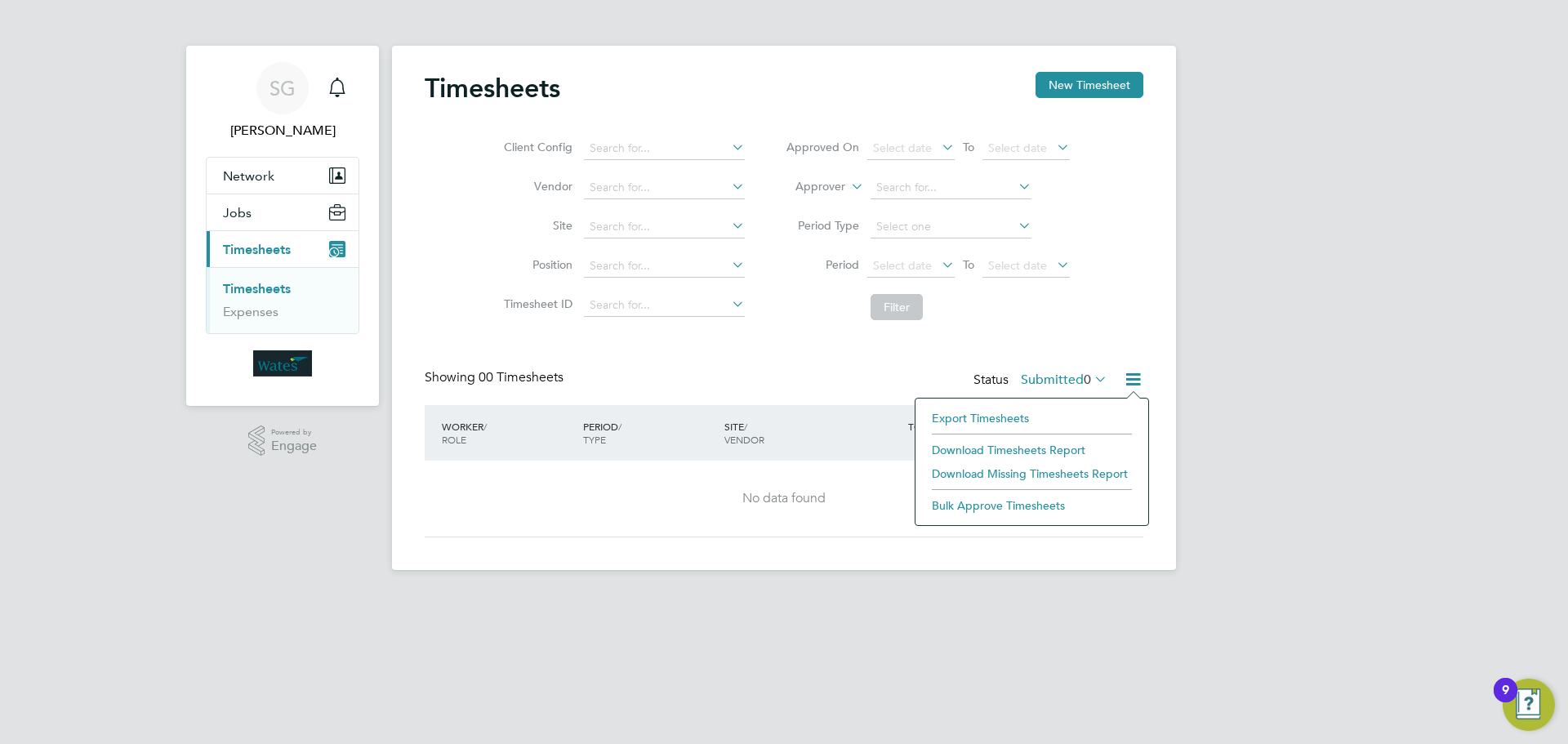
click at [917, 373] on div "Showing 00 Timesheets Status Submitted 0" at bounding box center [784, 387] width 718 height 36
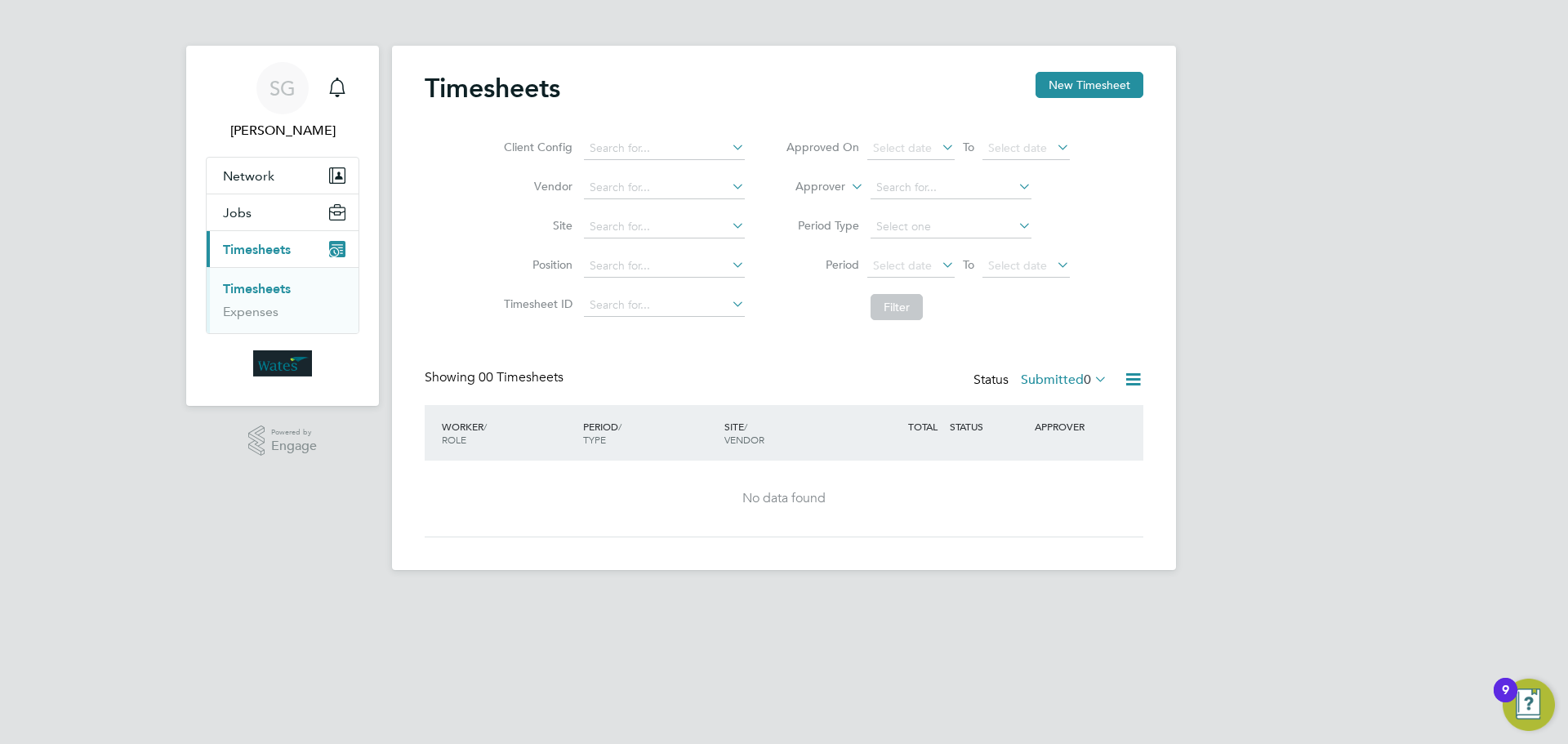
click at [1091, 380] on icon at bounding box center [1091, 379] width 0 height 23
click at [1078, 404] on li "All" at bounding box center [1065, 408] width 75 height 23
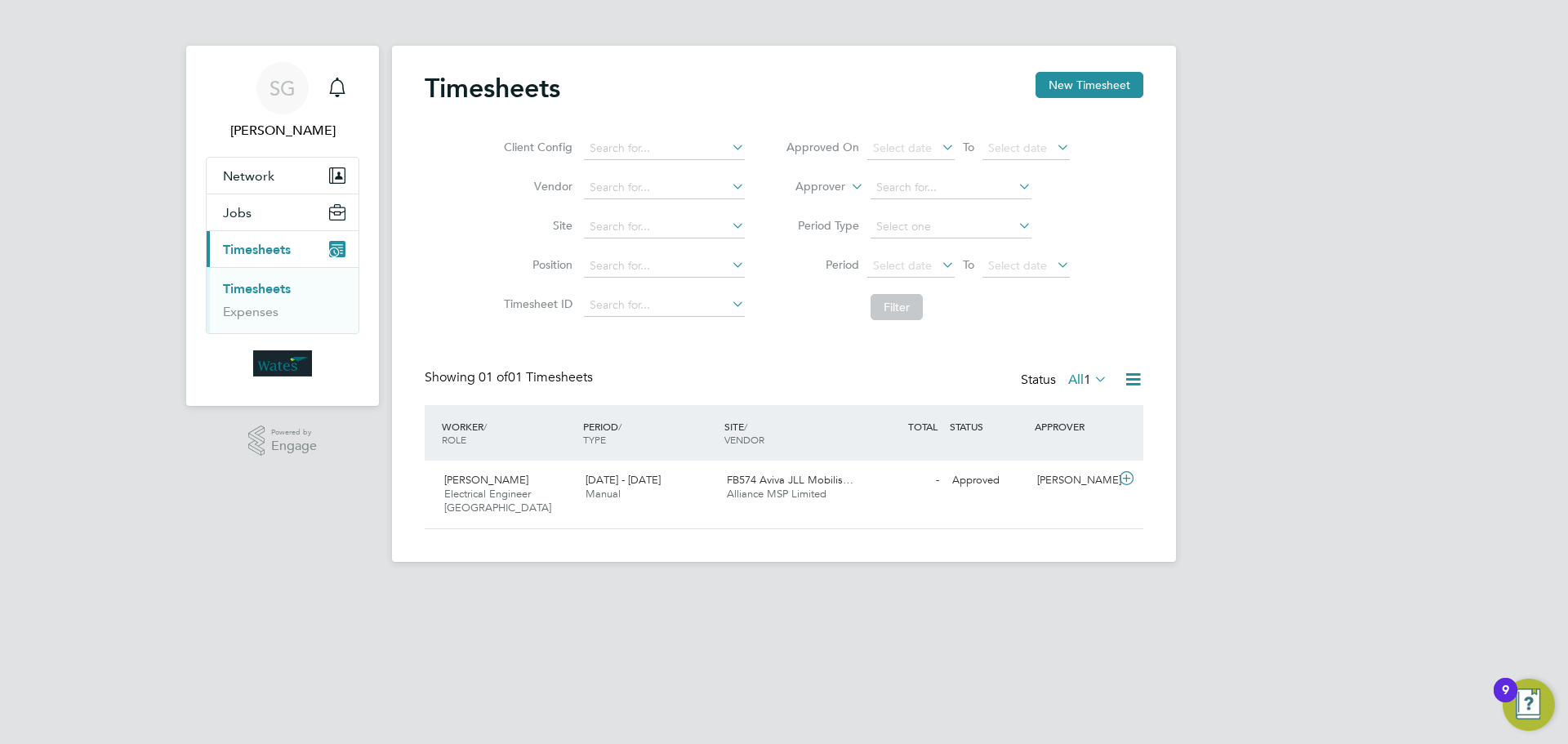
click at [1509, 685] on div "9" at bounding box center [1505, 690] width 24 height 25
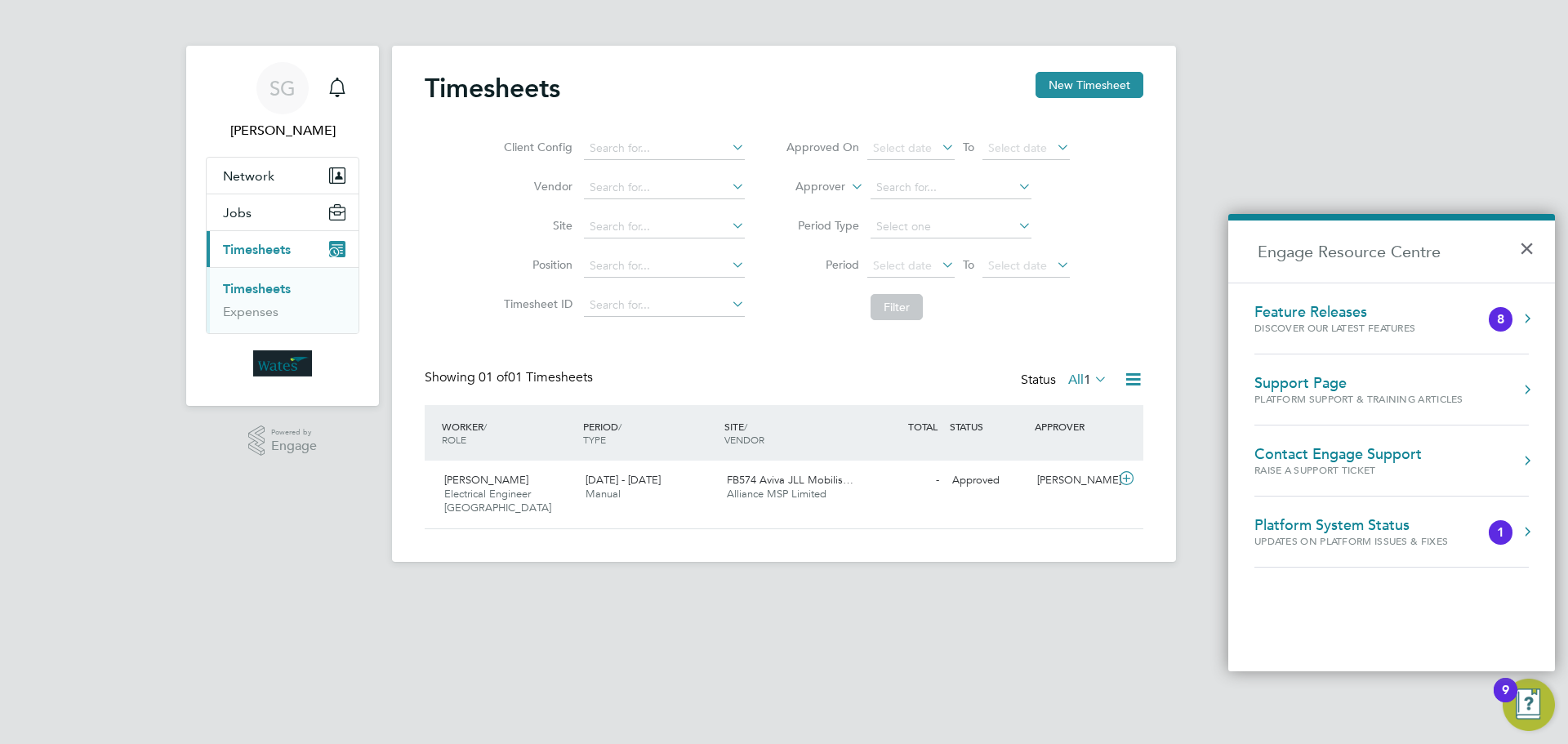
click at [1335, 317] on div "Feature Releases" at bounding box center [1351, 312] width 193 height 18
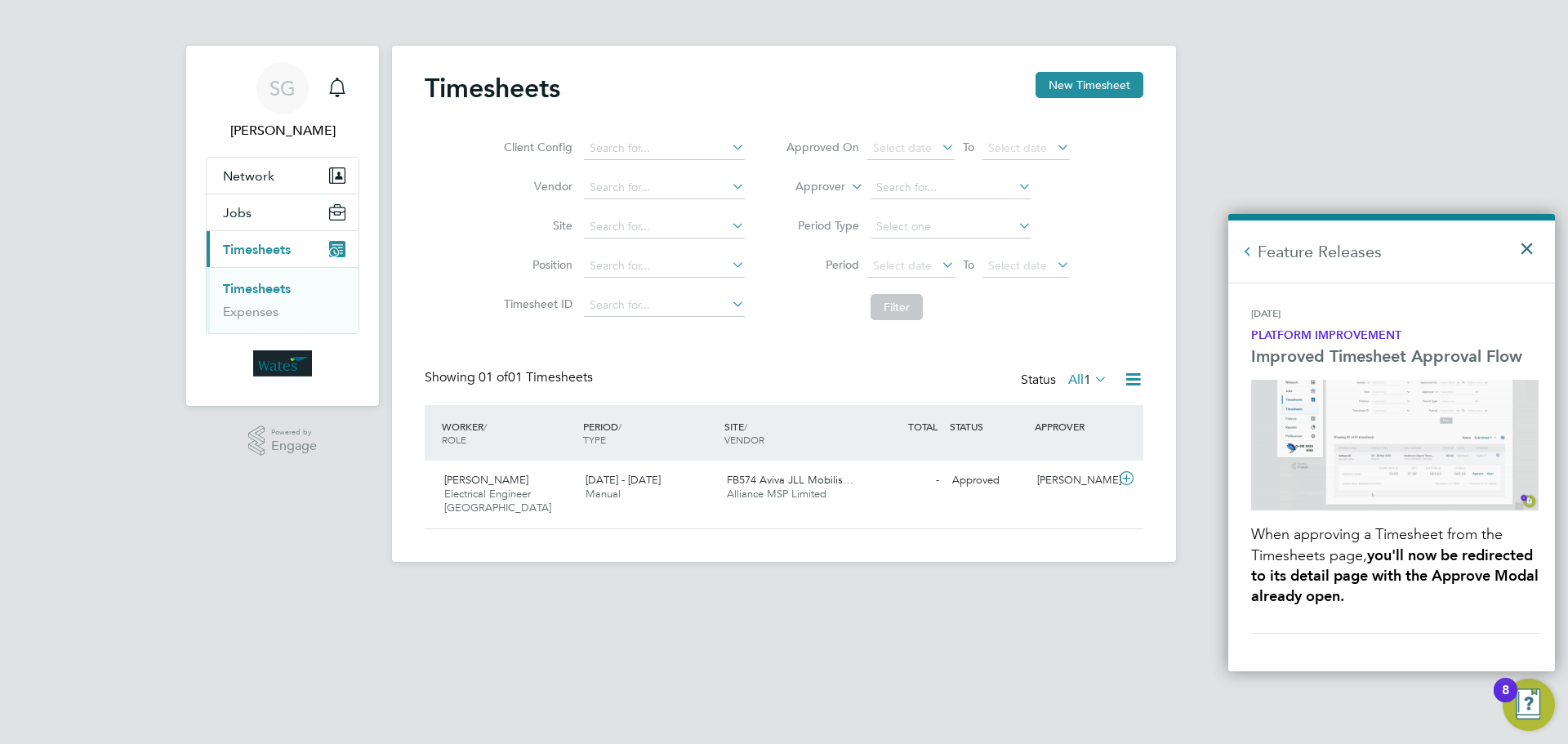
click at [1519, 255] on button "×" at bounding box center [1531, 243] width 24 height 36
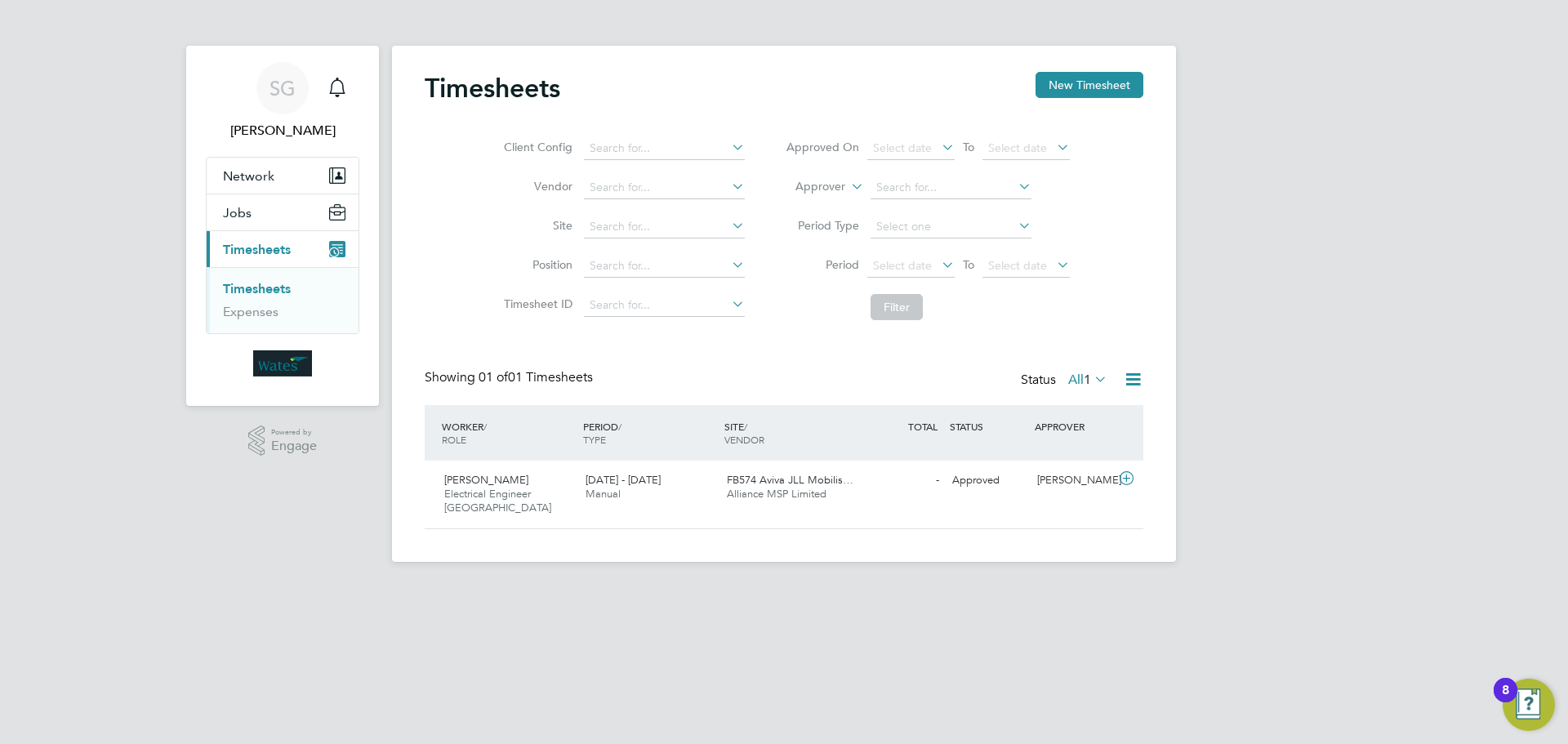
click at [1501, 690] on div "8" at bounding box center [1505, 701] width 7 height 21
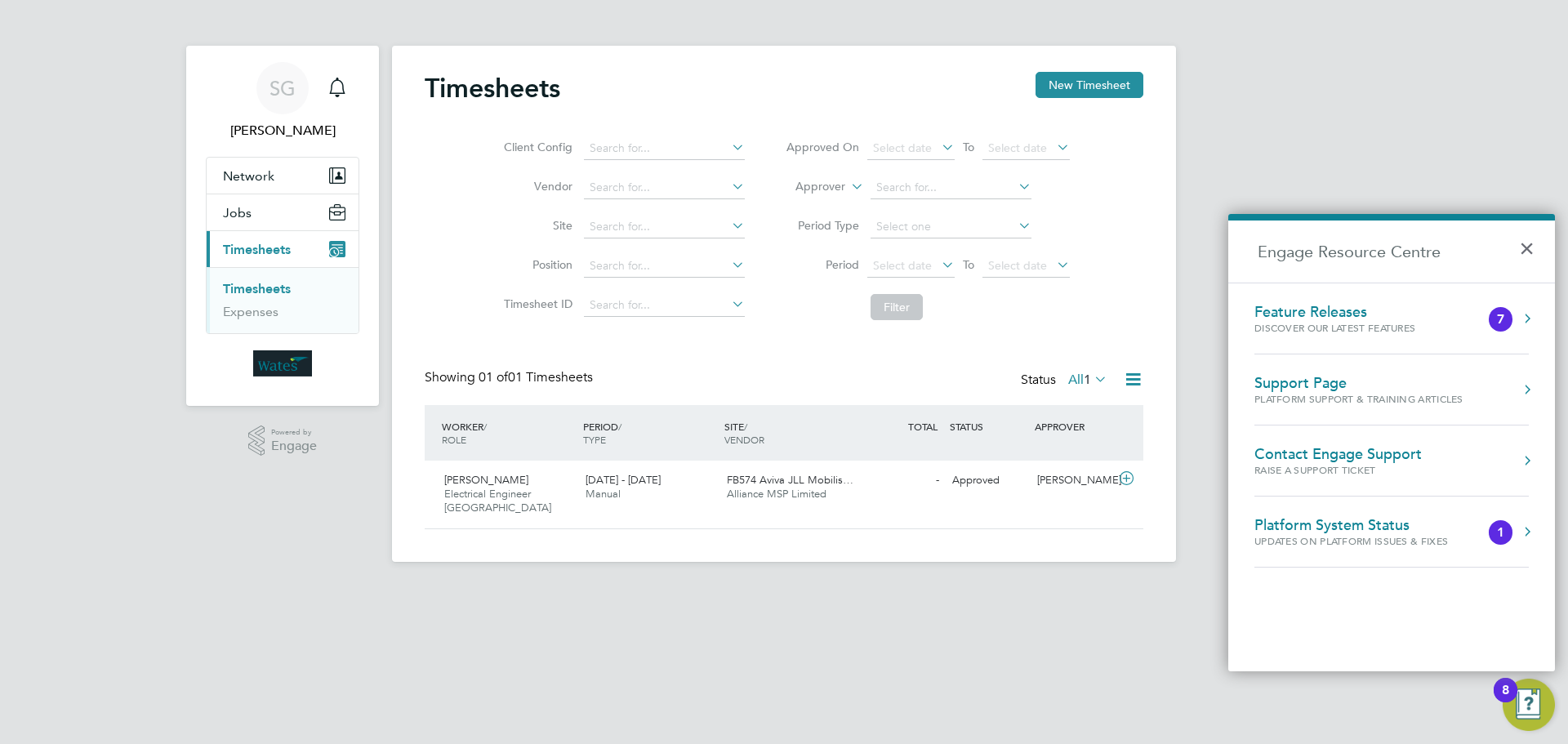
click at [1453, 534] on div "Updates on Platform Issues & Fixes" at bounding box center [1367, 541] width 226 height 14
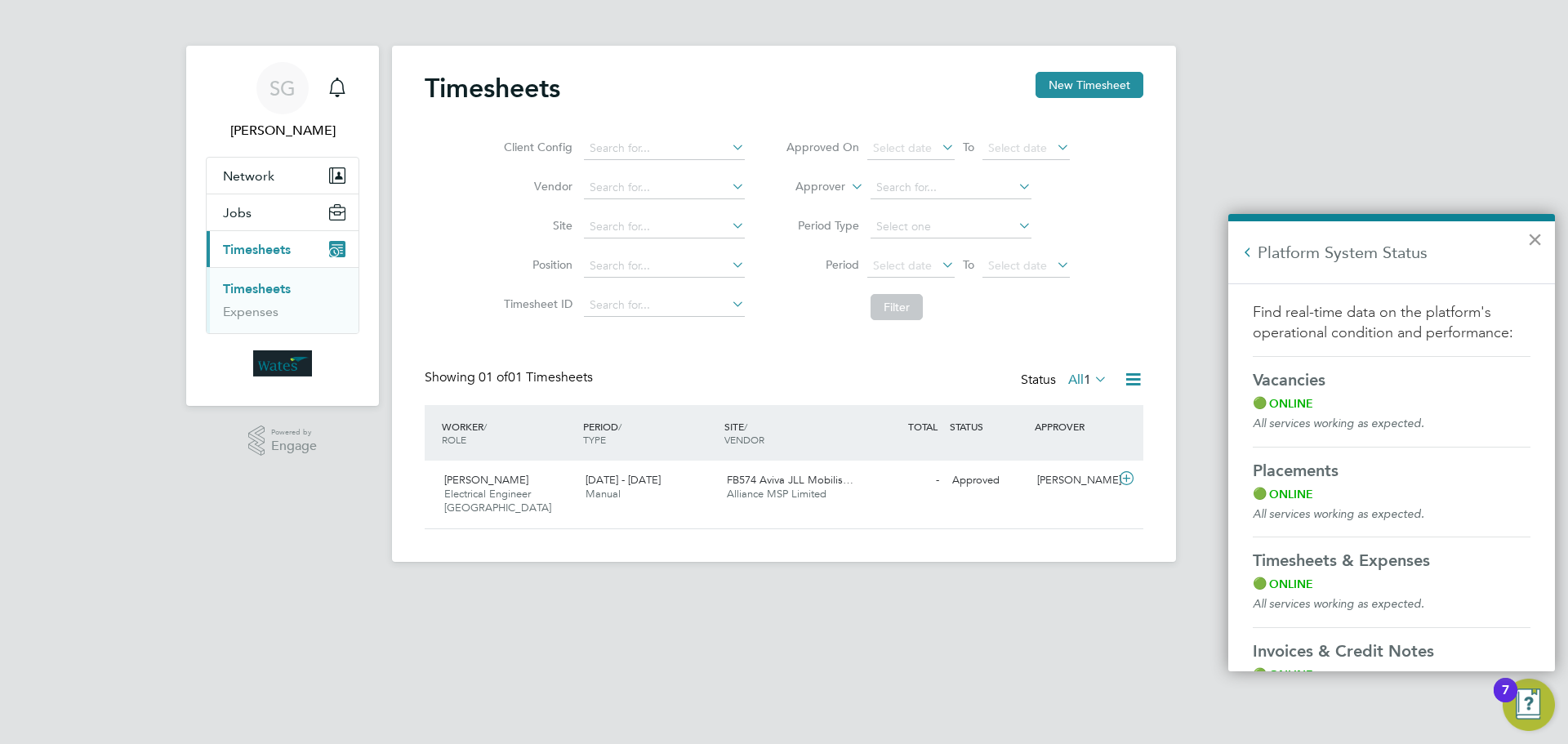
click at [1536, 242] on button "×" at bounding box center [1534, 239] width 15 height 26
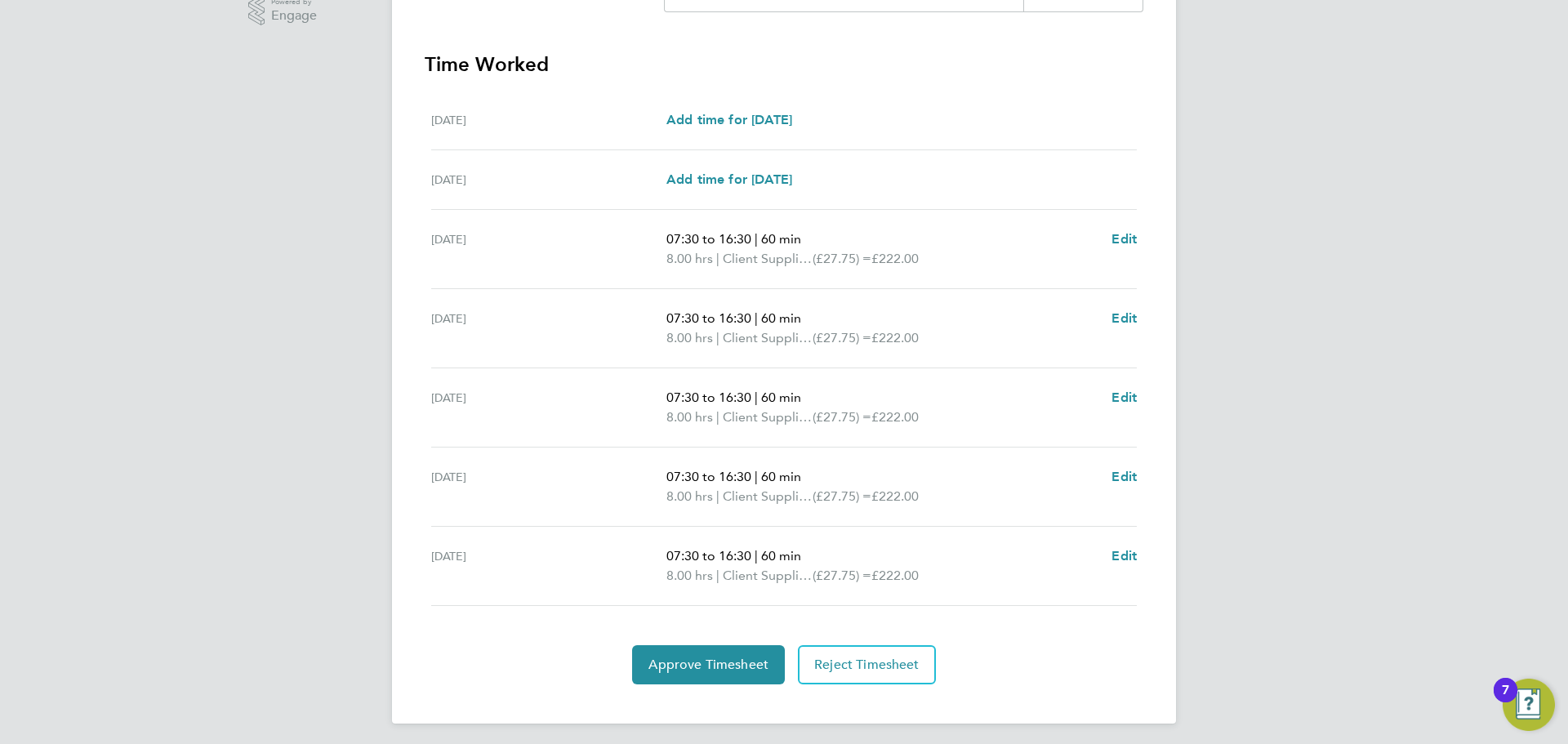
scroll to position [436, 0]
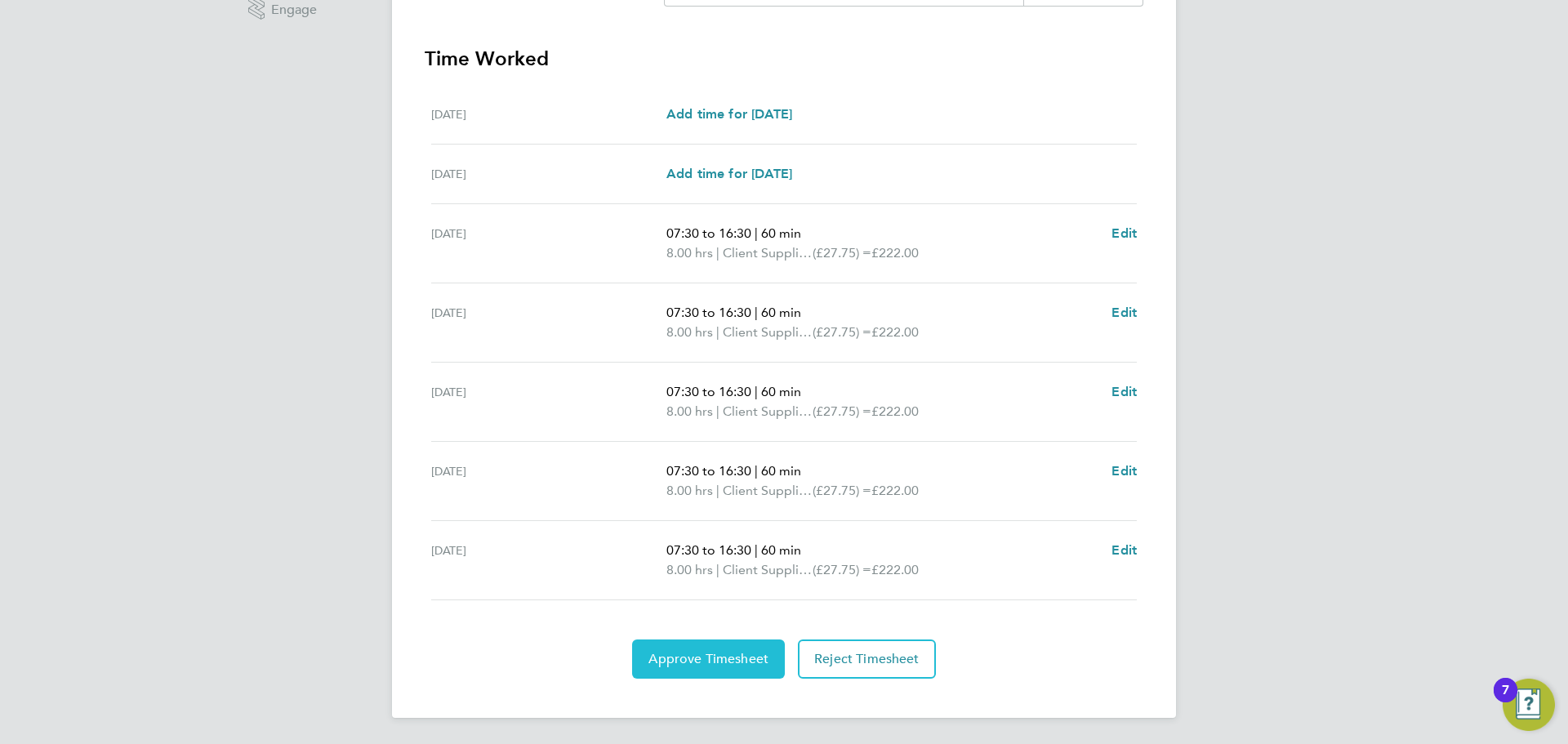
click at [718, 653] on span "Approve Timesheet" at bounding box center [708, 659] width 120 height 16
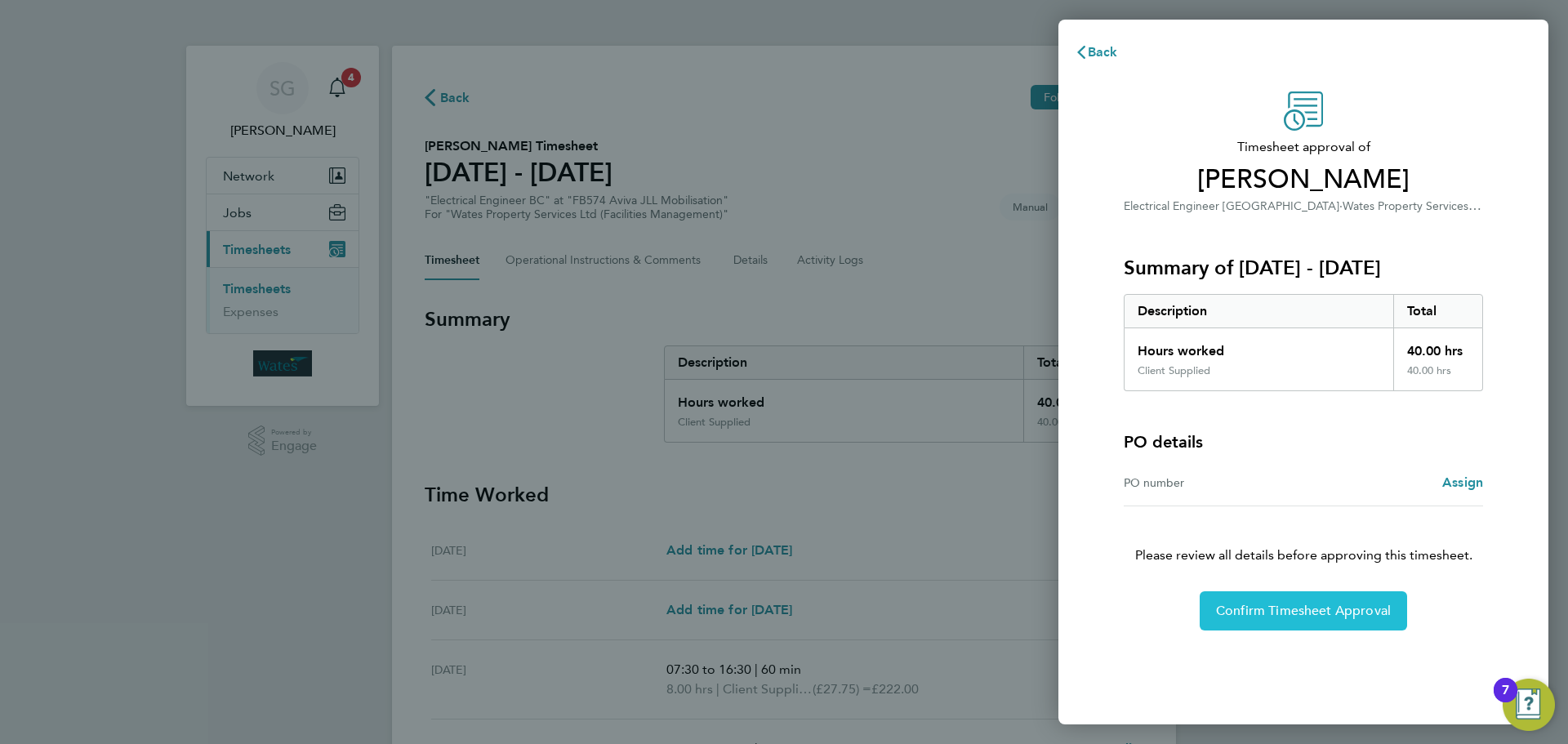
click at [1321, 618] on span "Confirm Timesheet Approval" at bounding box center [1303, 611] width 175 height 16
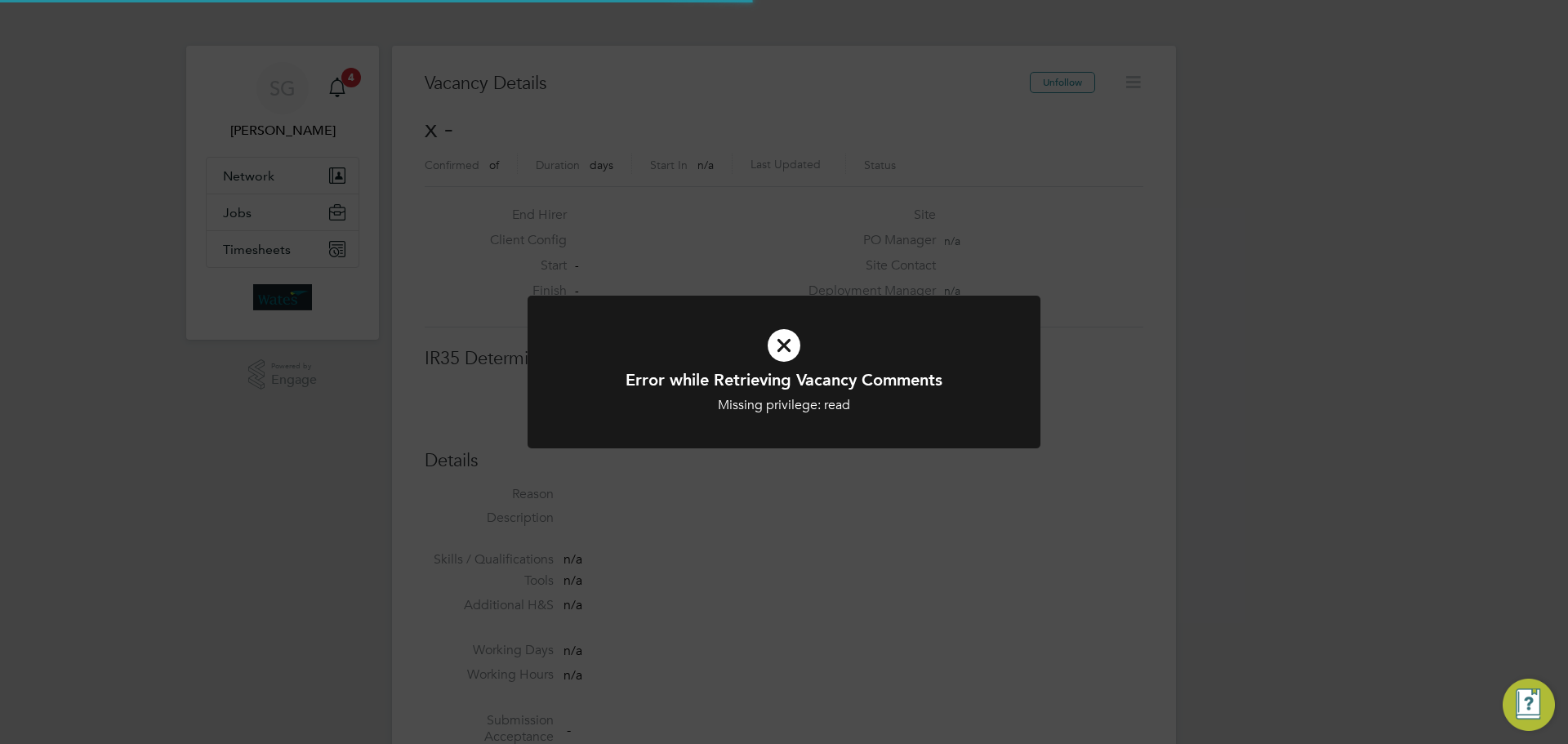
scroll to position [26, 352]
click at [778, 341] on icon at bounding box center [784, 346] width 425 height 64
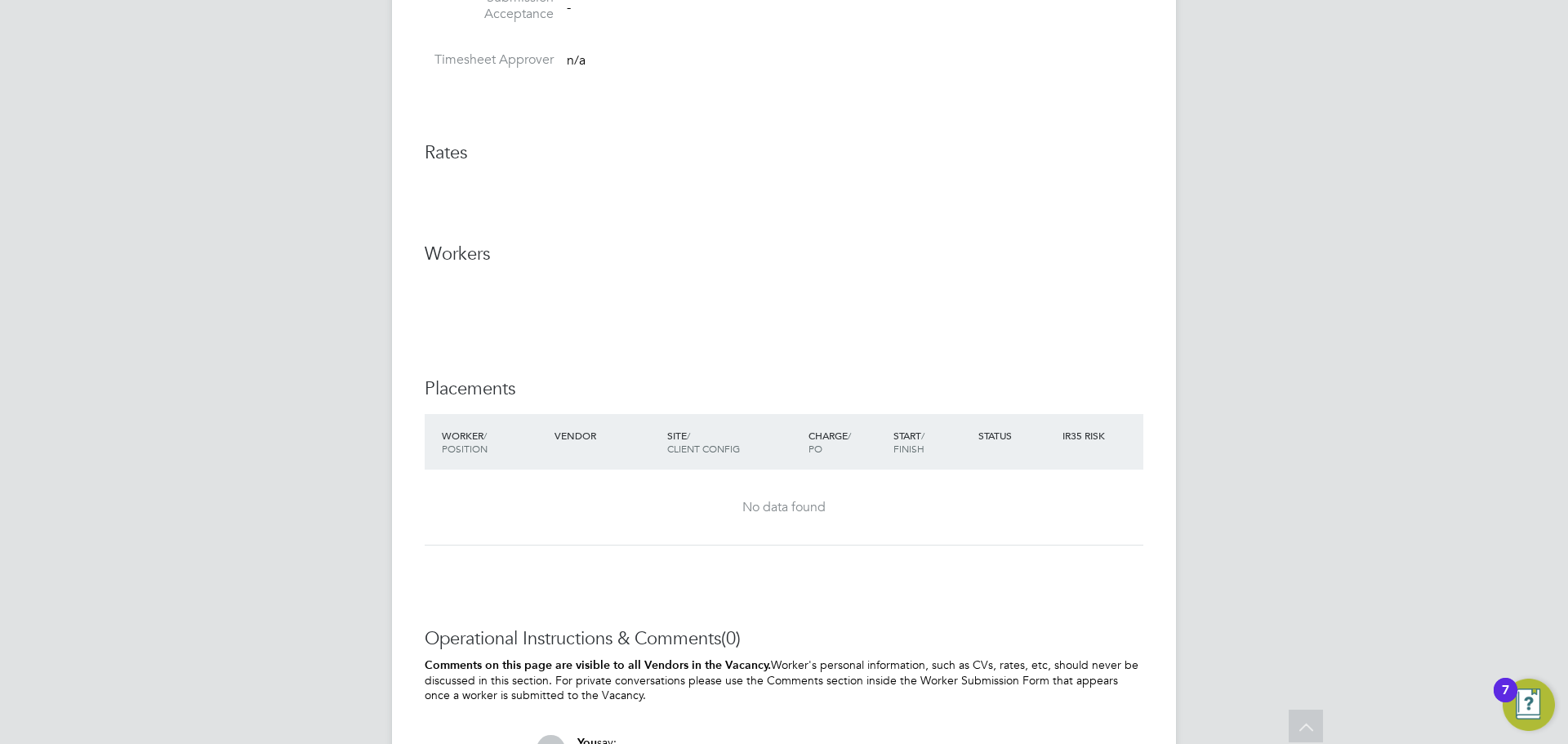
scroll to position [466, 0]
